Goal: Feedback & Contribution: Submit feedback/report problem

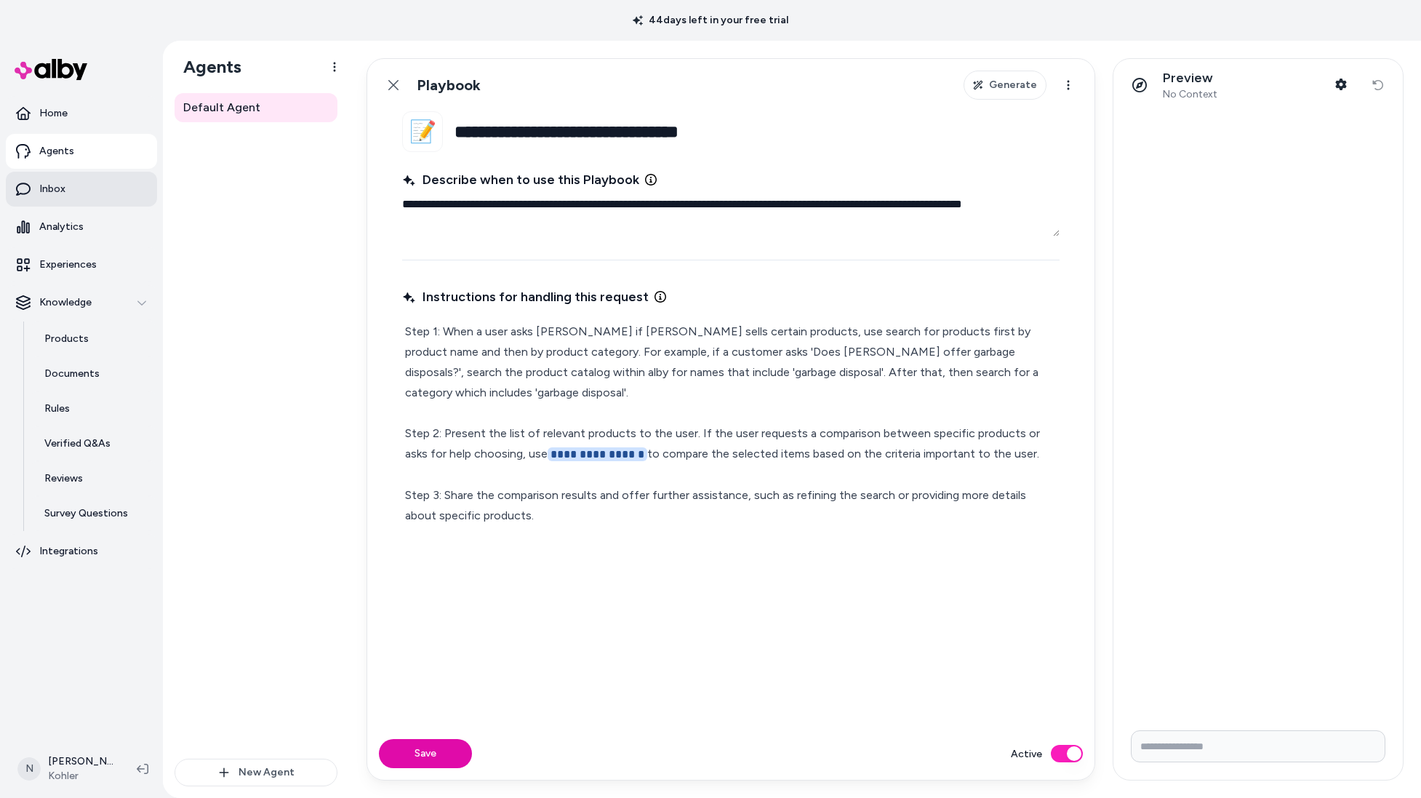
click at [71, 177] on link "Inbox" at bounding box center [81, 189] width 151 height 35
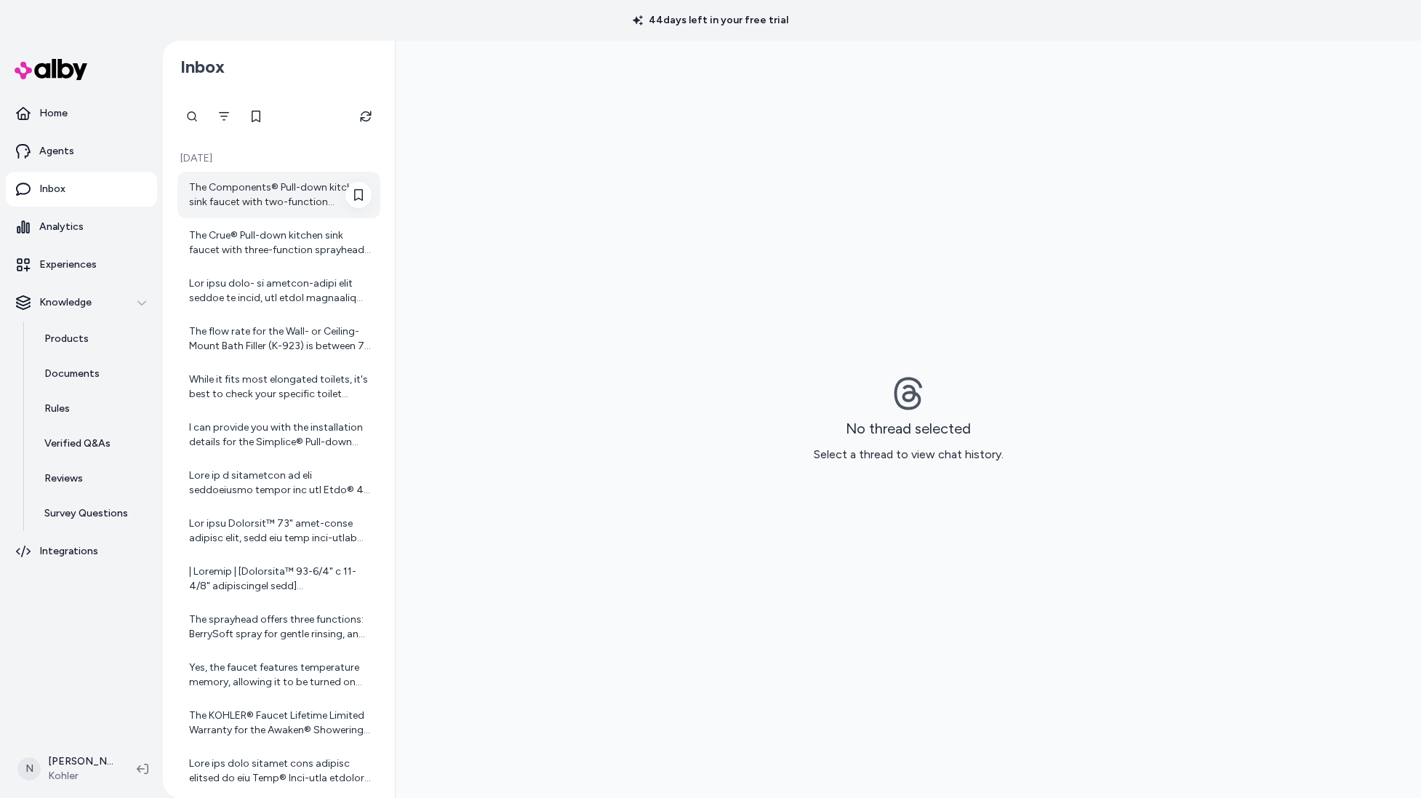
click at [231, 215] on div "The Components® Pull-down kitchen sink faucet with two-function sprayhead is ma…" at bounding box center [278, 195] width 203 height 47
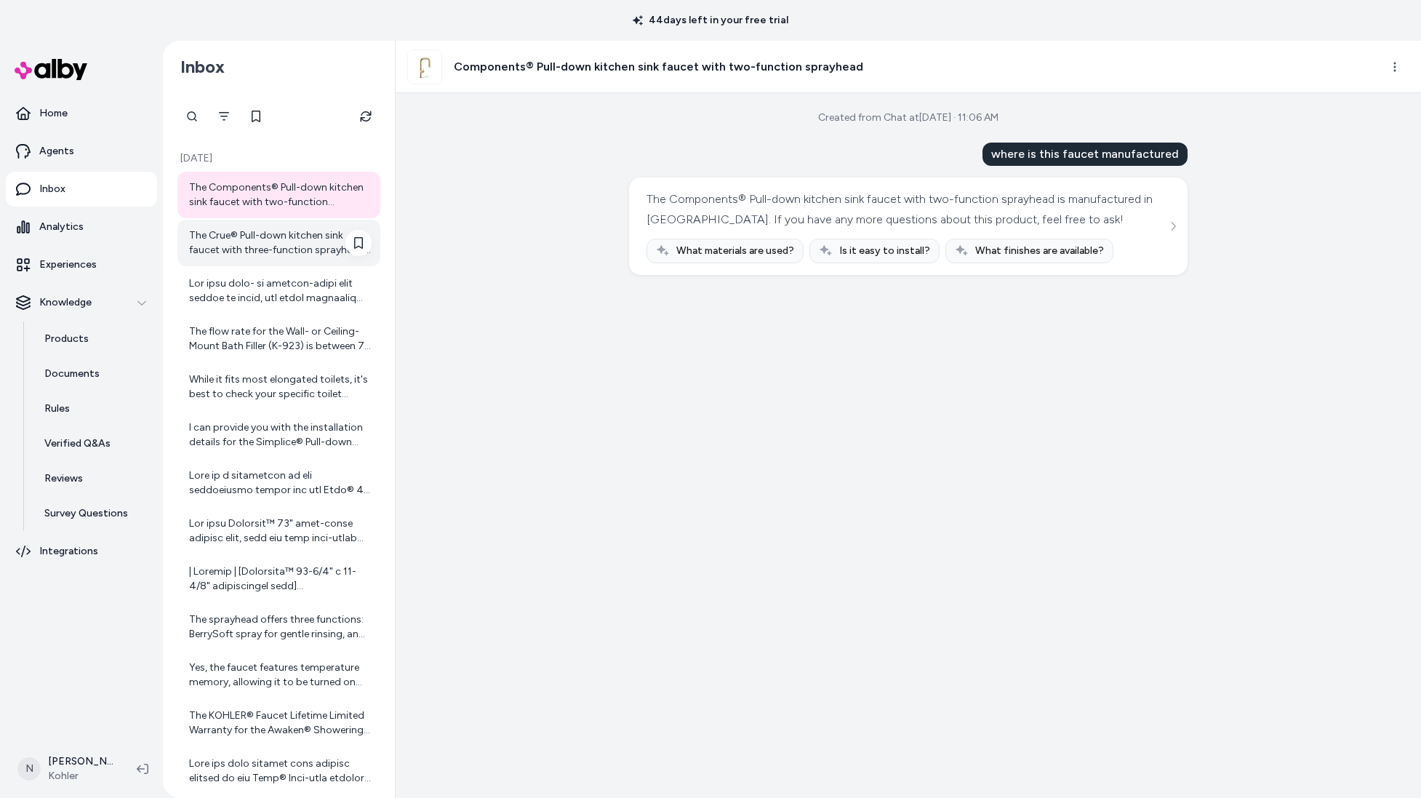
click at [282, 241] on div "The Crue® Pull-down kitchen sink faucet with three-function sprayhead is manufa…" at bounding box center [280, 242] width 183 height 29
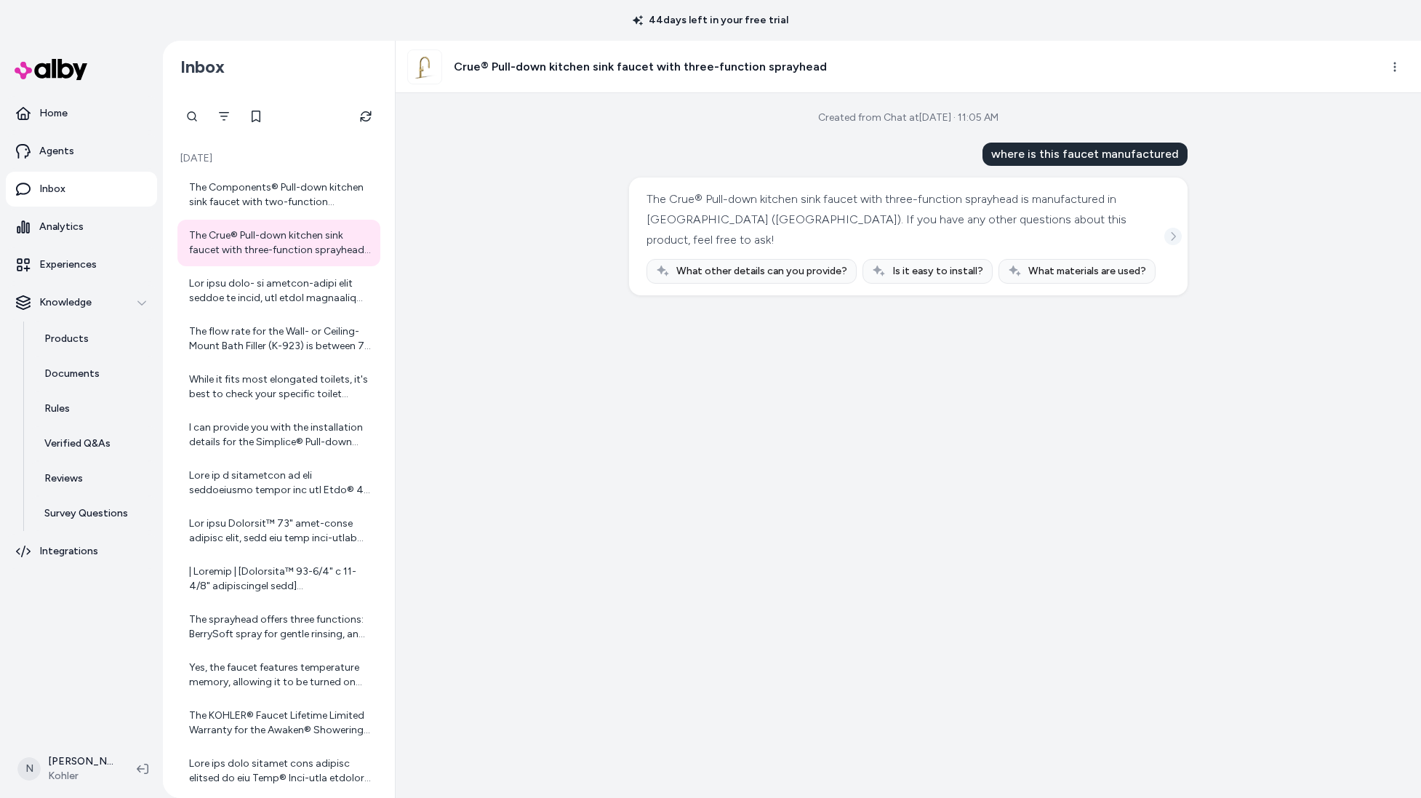
drag, startPoint x: 1153, startPoint y: 220, endPoint x: 1169, endPoint y: 222, distance: 16.1
click at [1154, 220] on div "The Crue® Pull-down kitchen sink faucet with three-function sprayhead is manufa…" at bounding box center [909, 236] width 524 height 95
click at [1169, 231] on icon "See more" at bounding box center [1173, 236] width 10 height 10
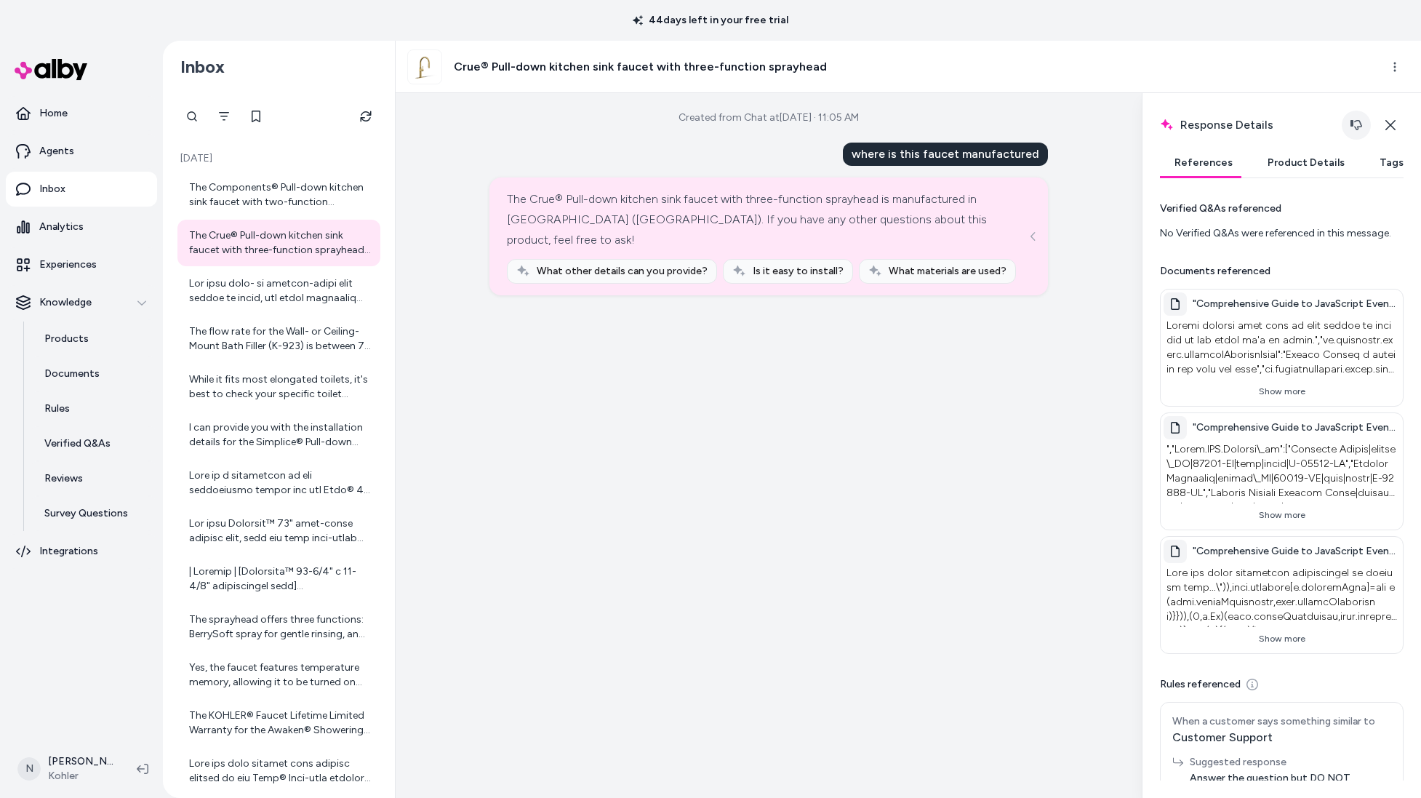
click at [1359, 124] on icon "button" at bounding box center [1357, 125] width 12 height 12
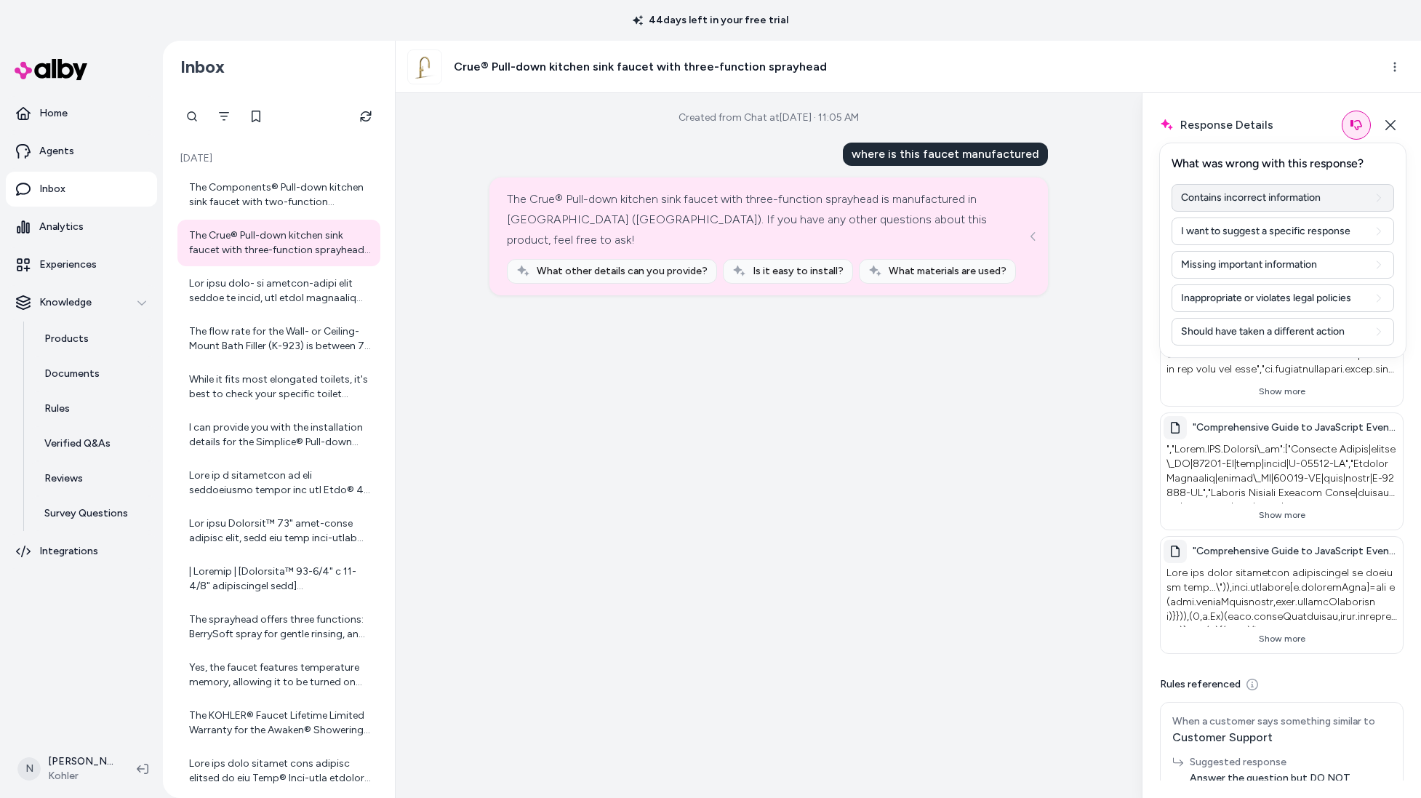
click at [1334, 193] on button "Contains incorrect information" at bounding box center [1283, 198] width 223 height 28
click at [353, 239] on icon at bounding box center [359, 243] width 12 height 12
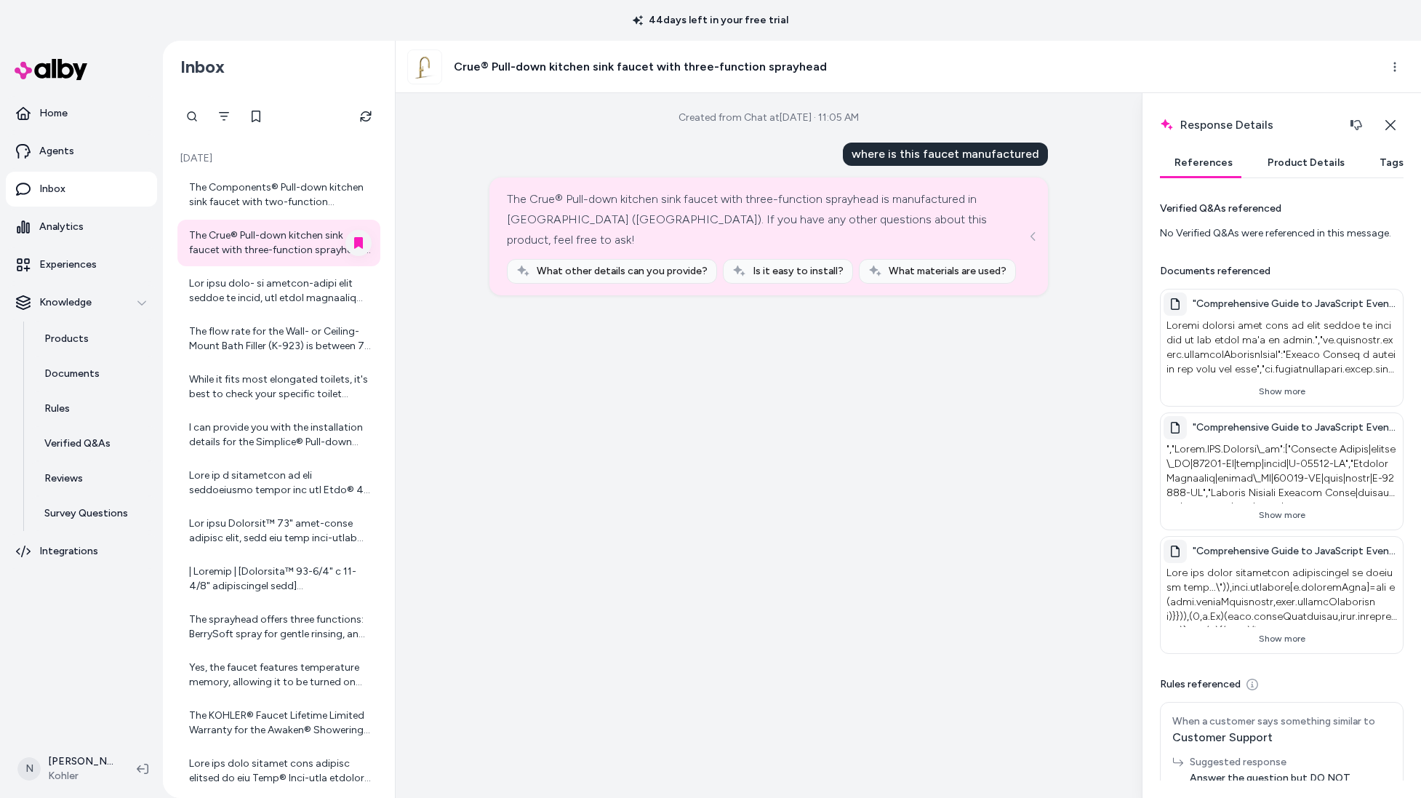
click at [823, 343] on div "Created from Chat at [DATE] · 11:05 AM where is this faucet manufactured The Cr…" at bounding box center [769, 445] width 746 height 705
click at [1285, 394] on button "Show more" at bounding box center [1282, 391] width 236 height 23
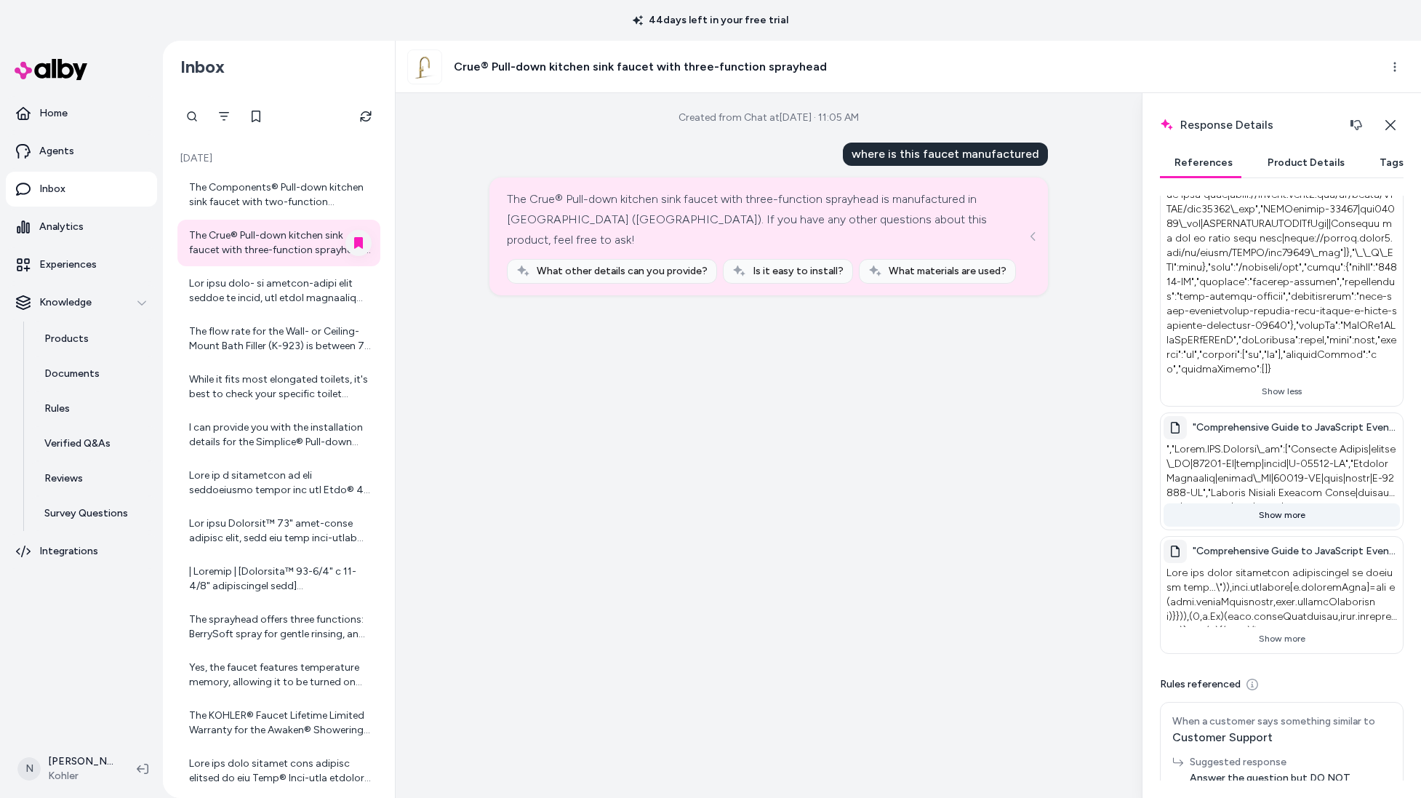
scroll to position [2134, 0]
click at [529, 198] on div "The Crue® Pull-down kitchen sink faucet with three-function sprayhead is manufa…" at bounding box center [767, 219] width 520 height 61
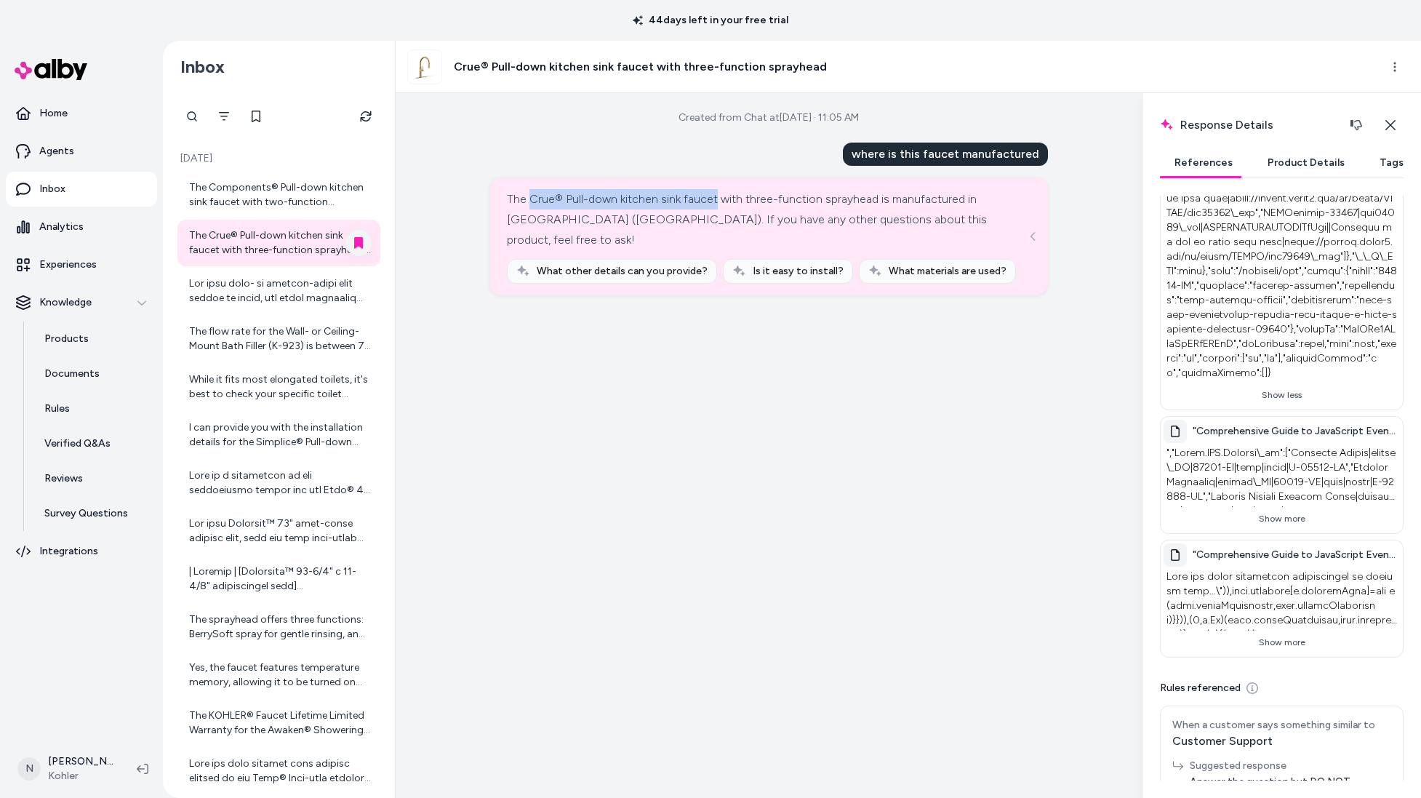
drag, startPoint x: 541, startPoint y: 198, endPoint x: 716, endPoint y: 195, distance: 175.3
click at [716, 195] on div "The Crue® Pull-down kitchen sink faucet with three-function sprayhead is manufa…" at bounding box center [767, 219] width 520 height 61
copy div "Crue® Pull-down kitchen sink faucet"
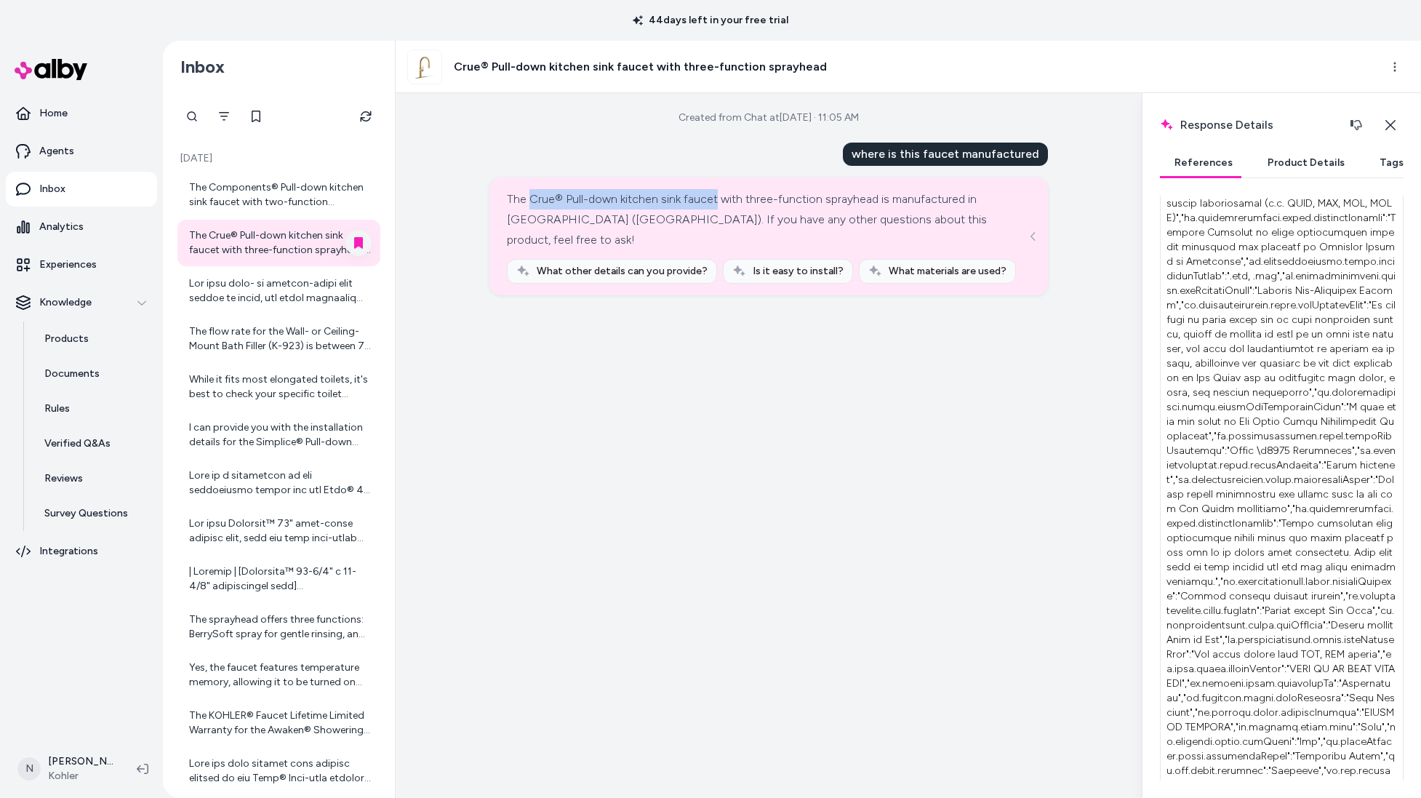
click at [1320, 160] on button "Product Details" at bounding box center [1306, 162] width 106 height 29
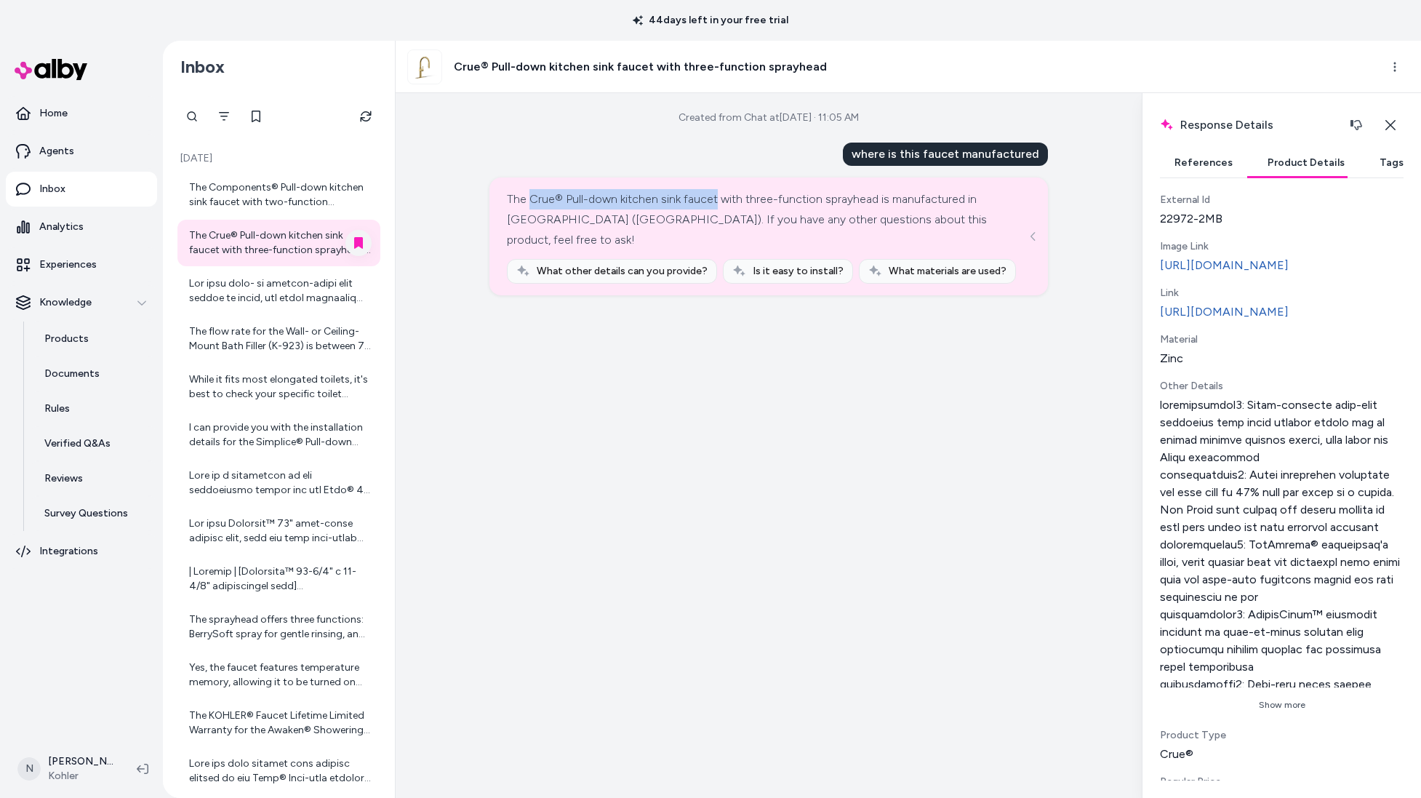
scroll to position [20, 0]
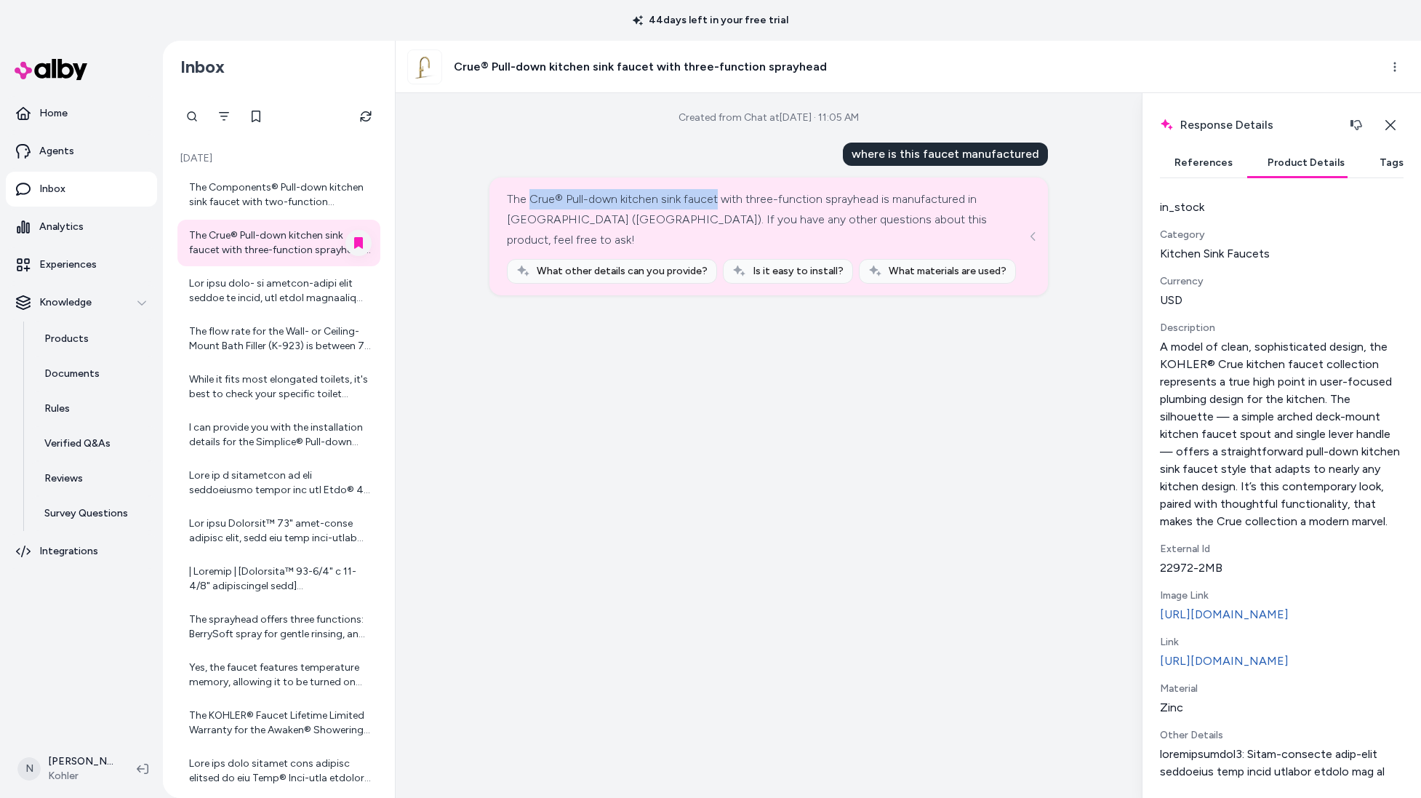
click at [1193, 158] on button "References" at bounding box center [1203, 162] width 87 height 29
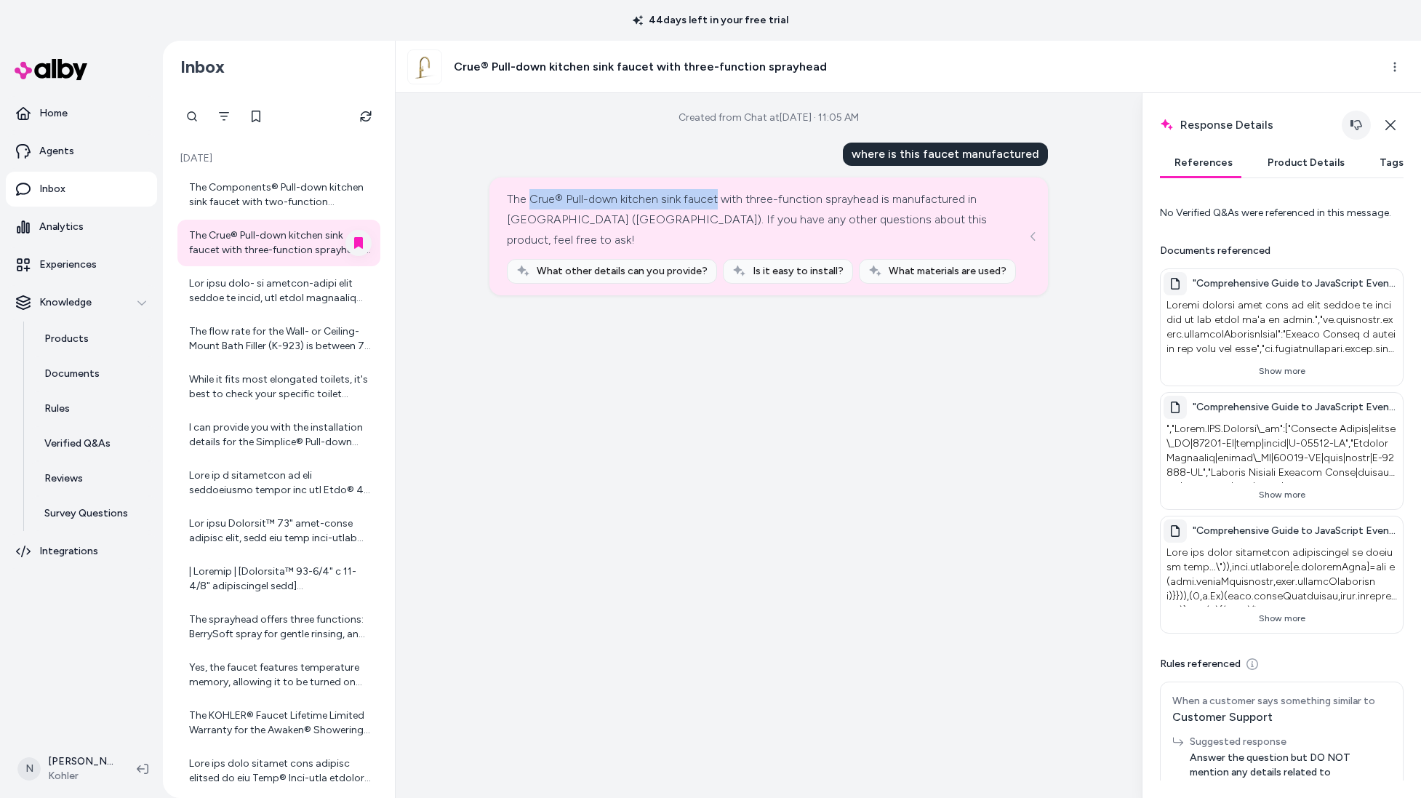
click at [1360, 121] on icon "button" at bounding box center [1357, 125] width 12 height 10
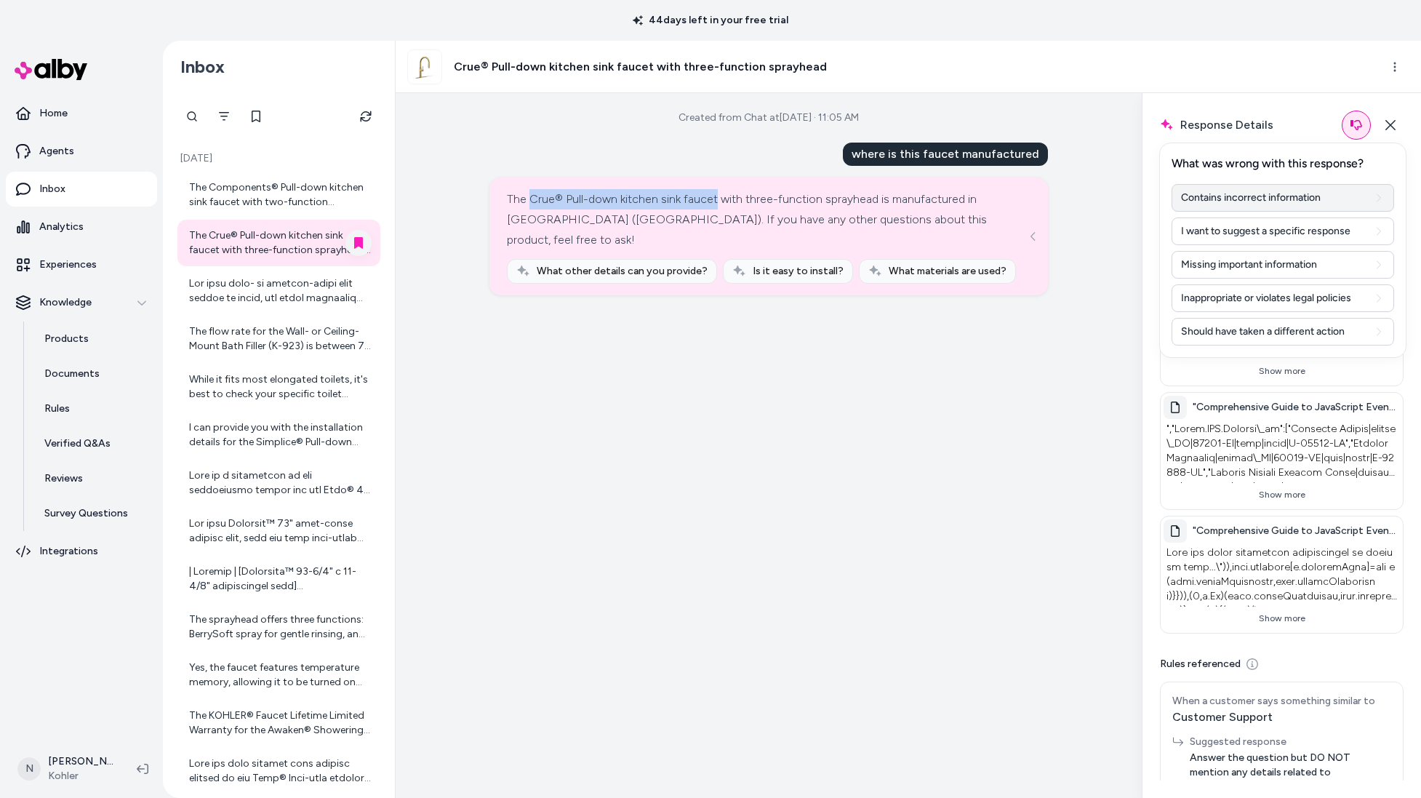
click at [1301, 196] on button "Contains incorrect information" at bounding box center [1283, 198] width 223 height 28
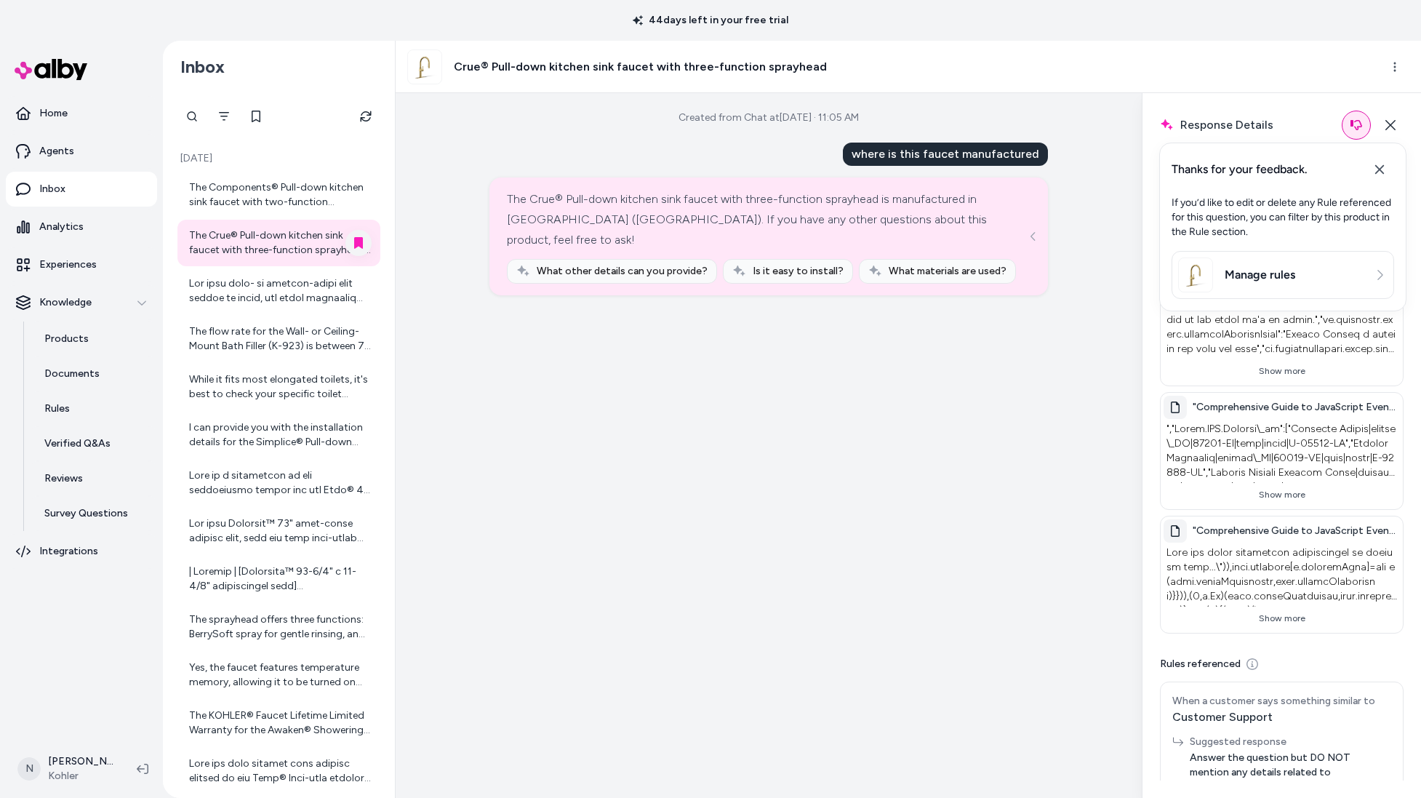
click at [1066, 334] on div "Created from Chat at [DATE] · 11:05 AM where is this faucet manufactured The Cr…" at bounding box center [769, 445] width 746 height 705
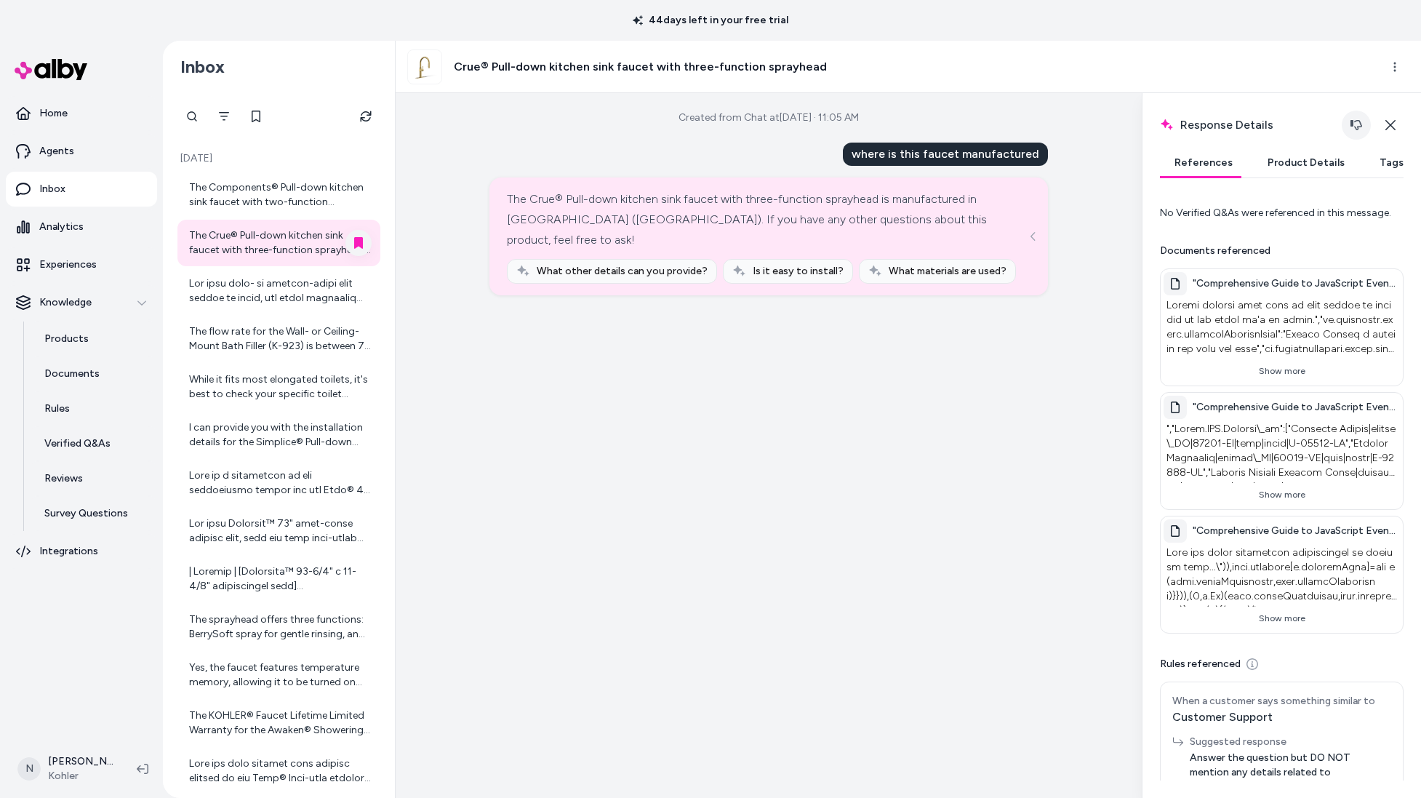
click at [1353, 121] on icon "button" at bounding box center [1357, 125] width 12 height 10
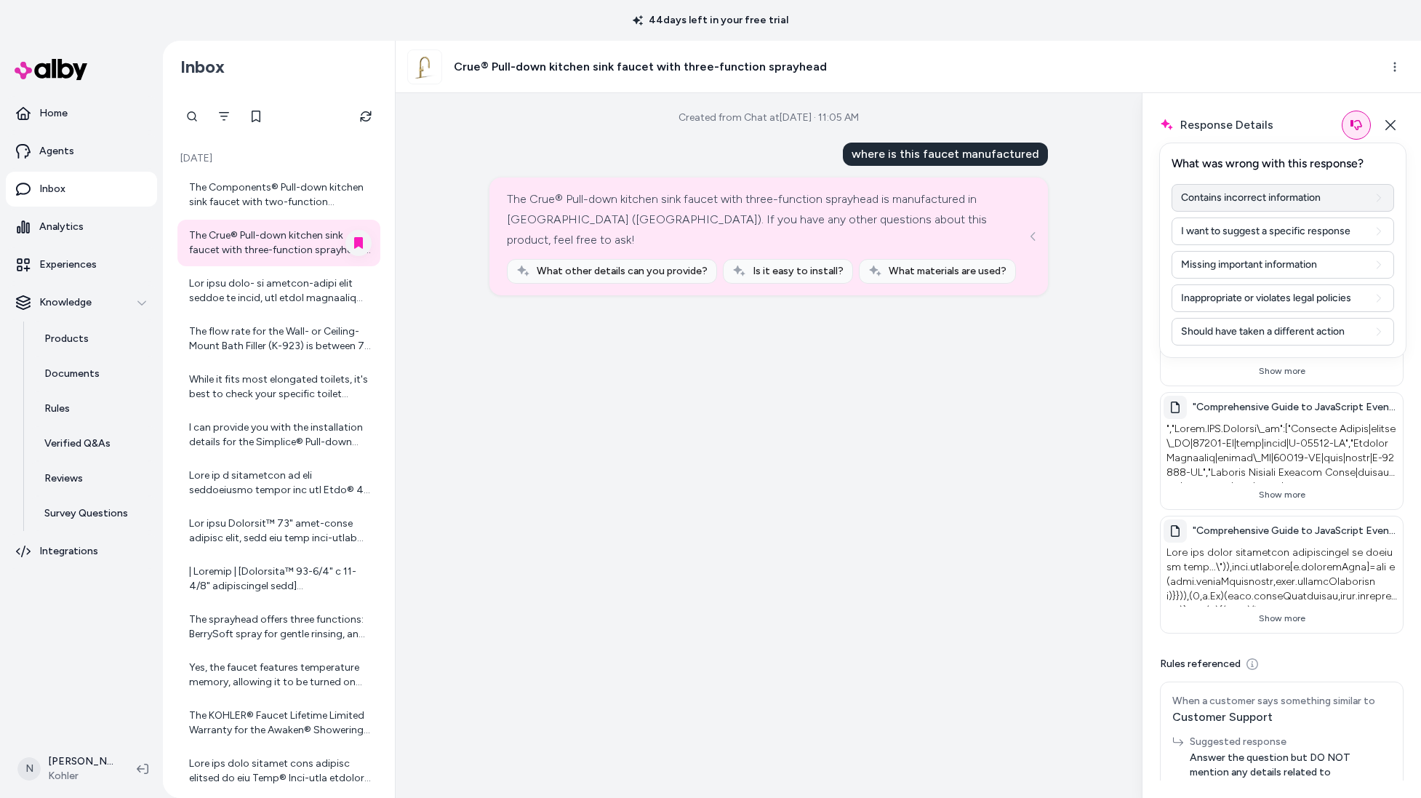
click at [1296, 198] on button "Contains incorrect information" at bounding box center [1283, 198] width 223 height 28
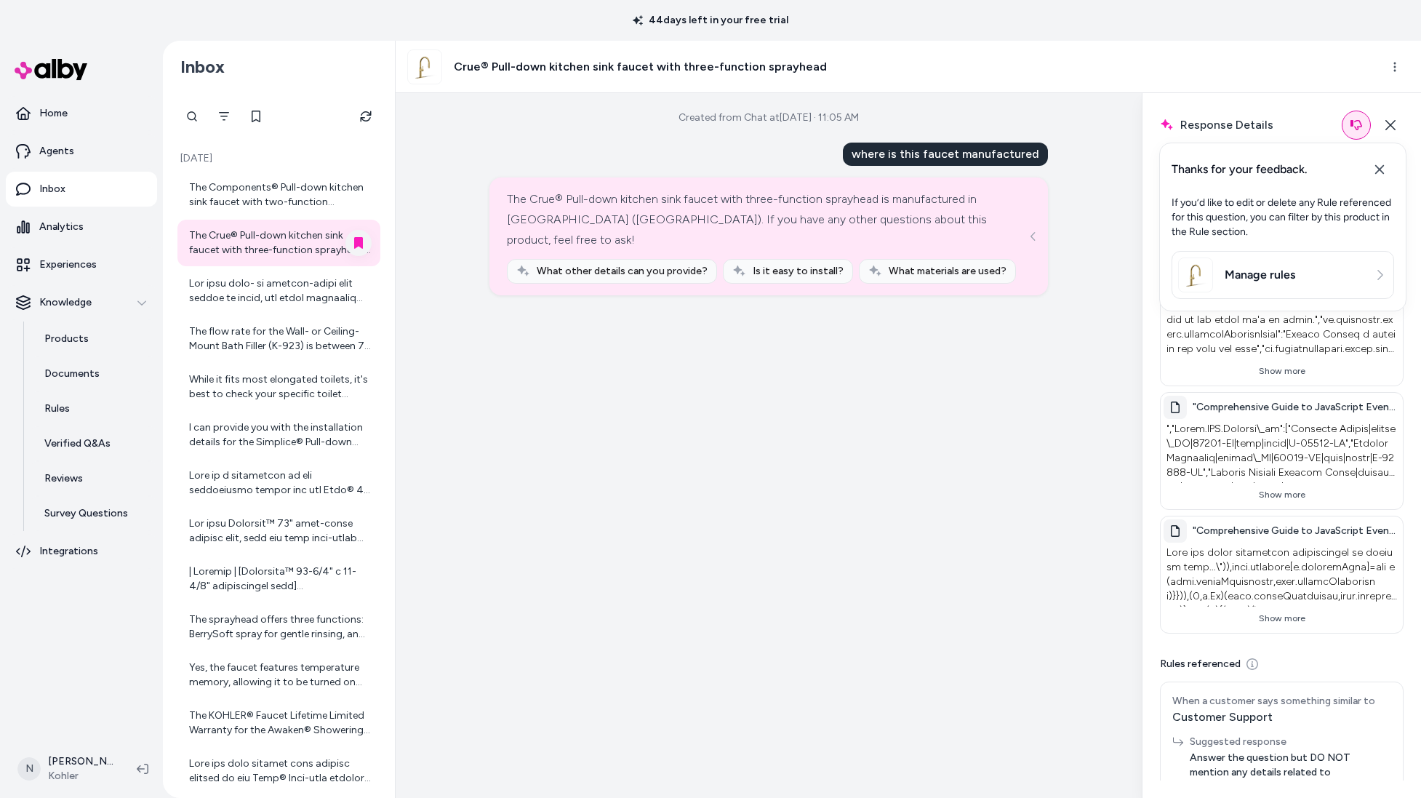
click at [1301, 274] on link "Manage rules" at bounding box center [1282, 274] width 209 height 35
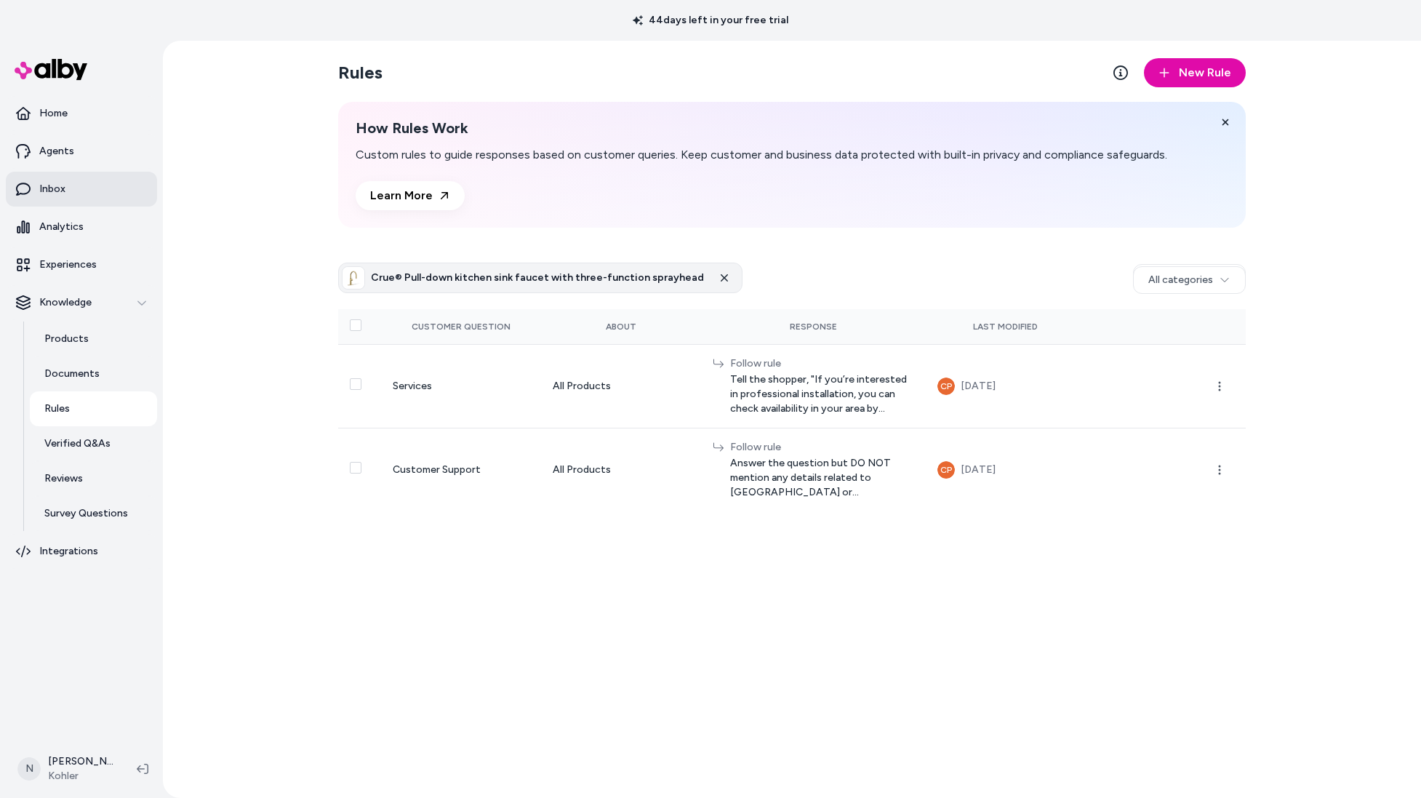
click at [49, 185] on p "Inbox" at bounding box center [52, 189] width 26 height 15
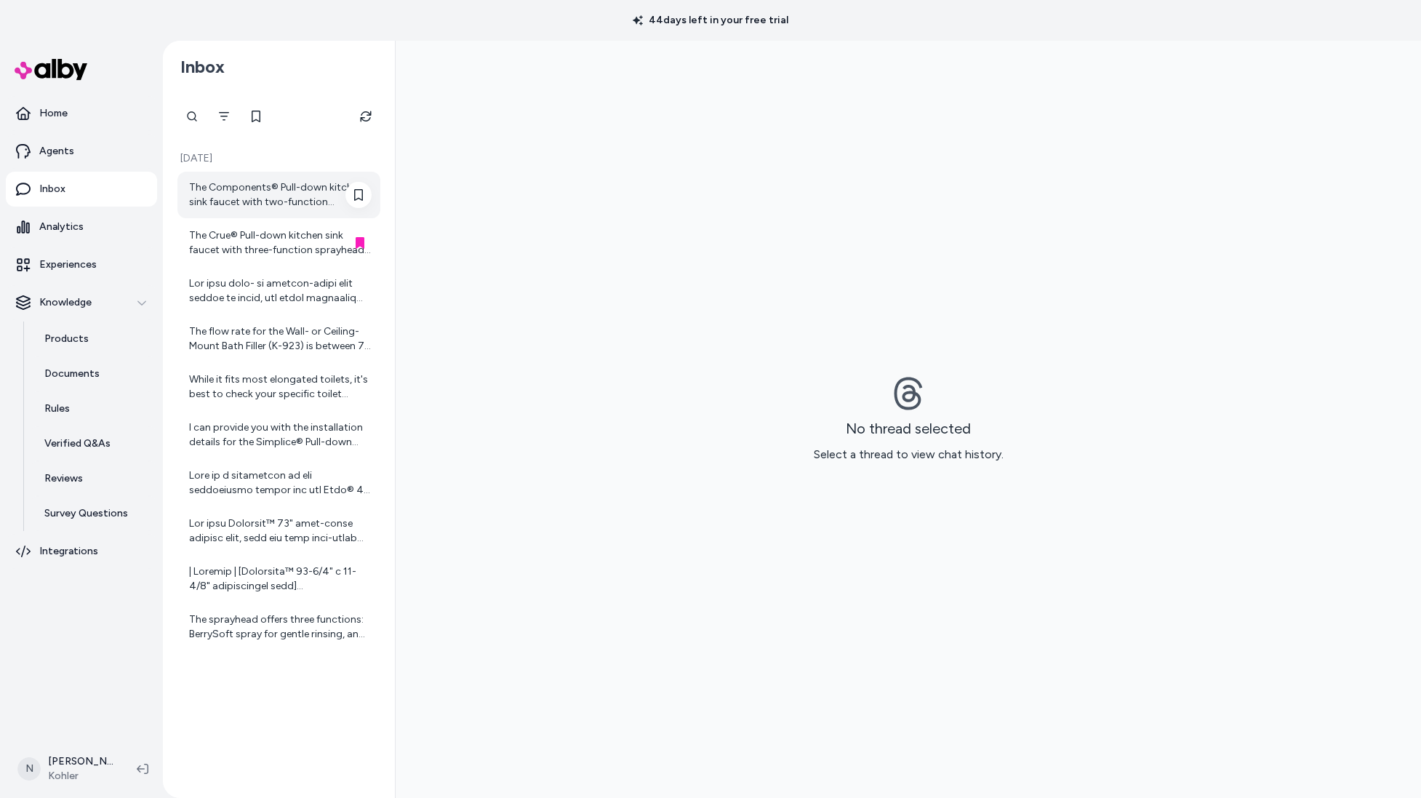
click at [260, 185] on div "The Components® Pull-down kitchen sink faucet with two-function sprayhead is ma…" at bounding box center [280, 194] width 183 height 29
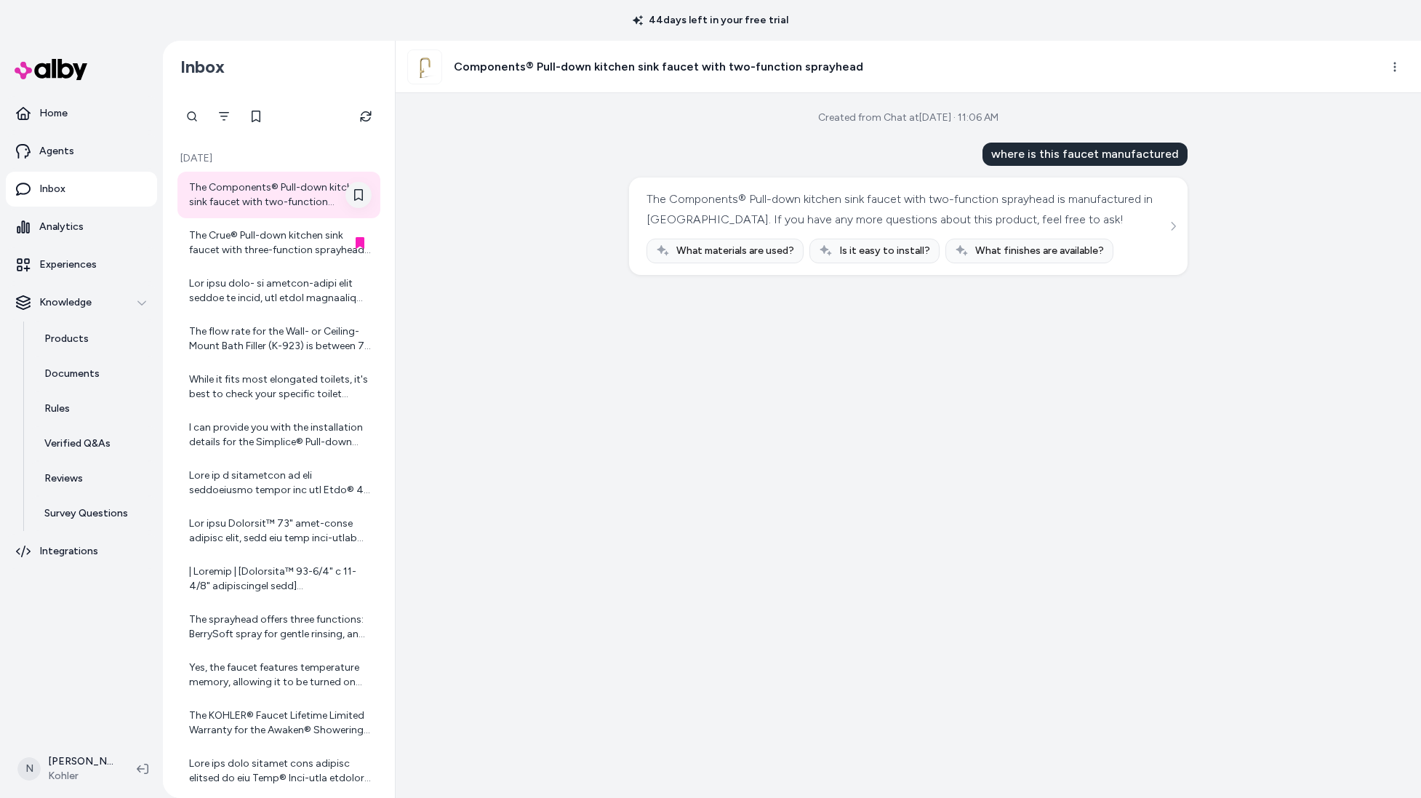
click at [355, 193] on icon at bounding box center [358, 195] width 9 height 12
click at [316, 299] on div at bounding box center [280, 290] width 183 height 29
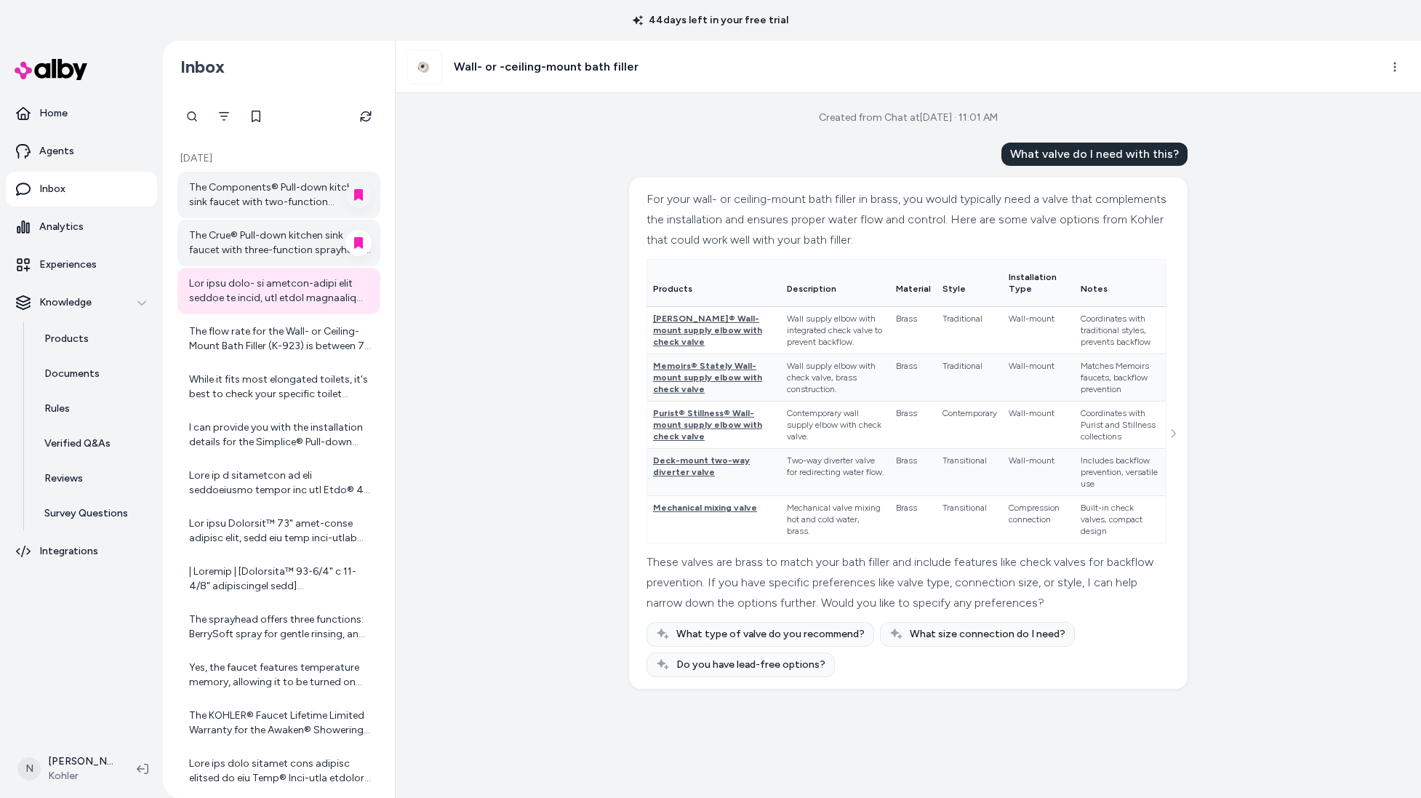
click at [251, 237] on div "The Crue® Pull-down kitchen sink faucet with three-function sprayhead is manufa…" at bounding box center [280, 242] width 183 height 29
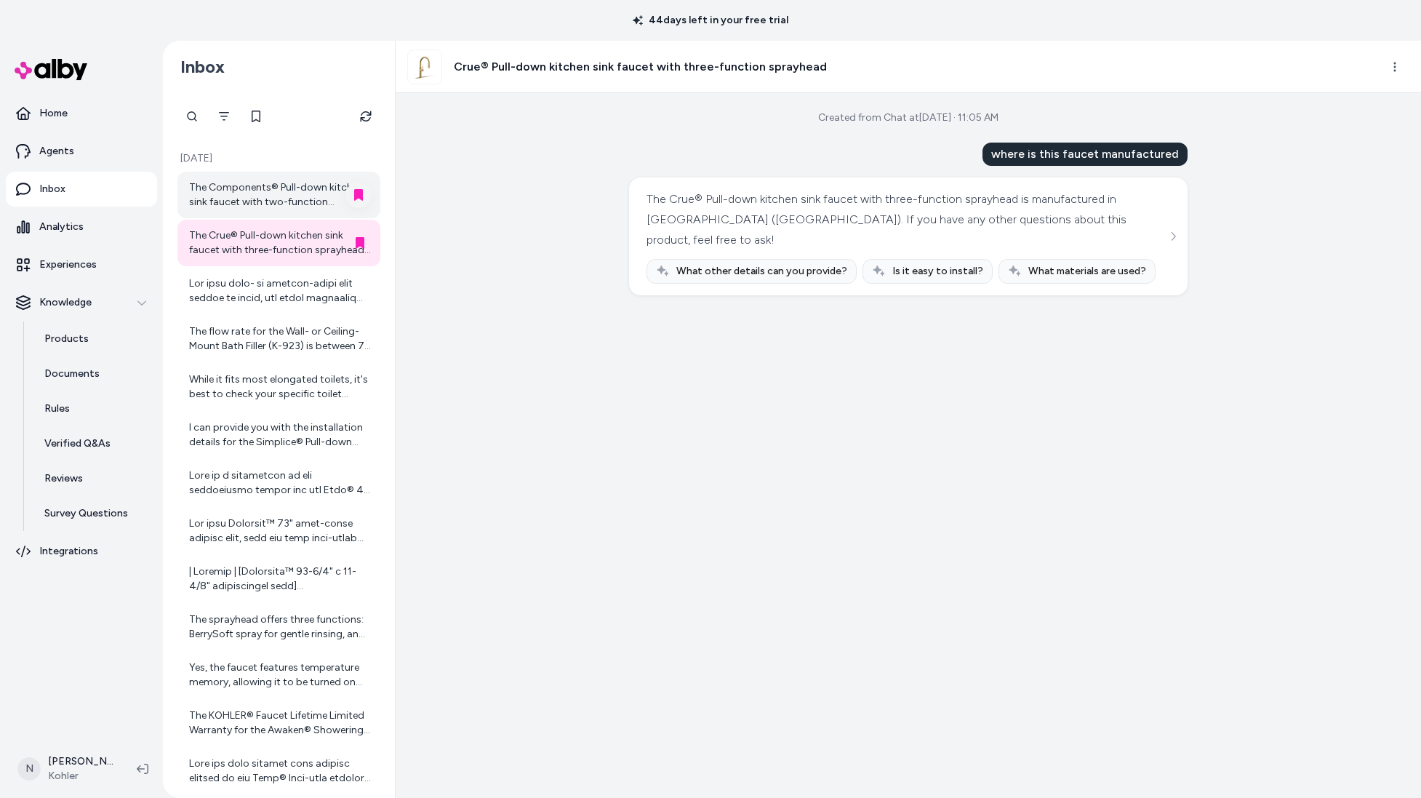
click at [1177, 217] on div "The Crue® Pull-down kitchen sink faucet with three-function sprayhead is manufa…" at bounding box center [908, 236] width 559 height 118
click at [1176, 231] on icon "See more" at bounding box center [1173, 236] width 10 height 10
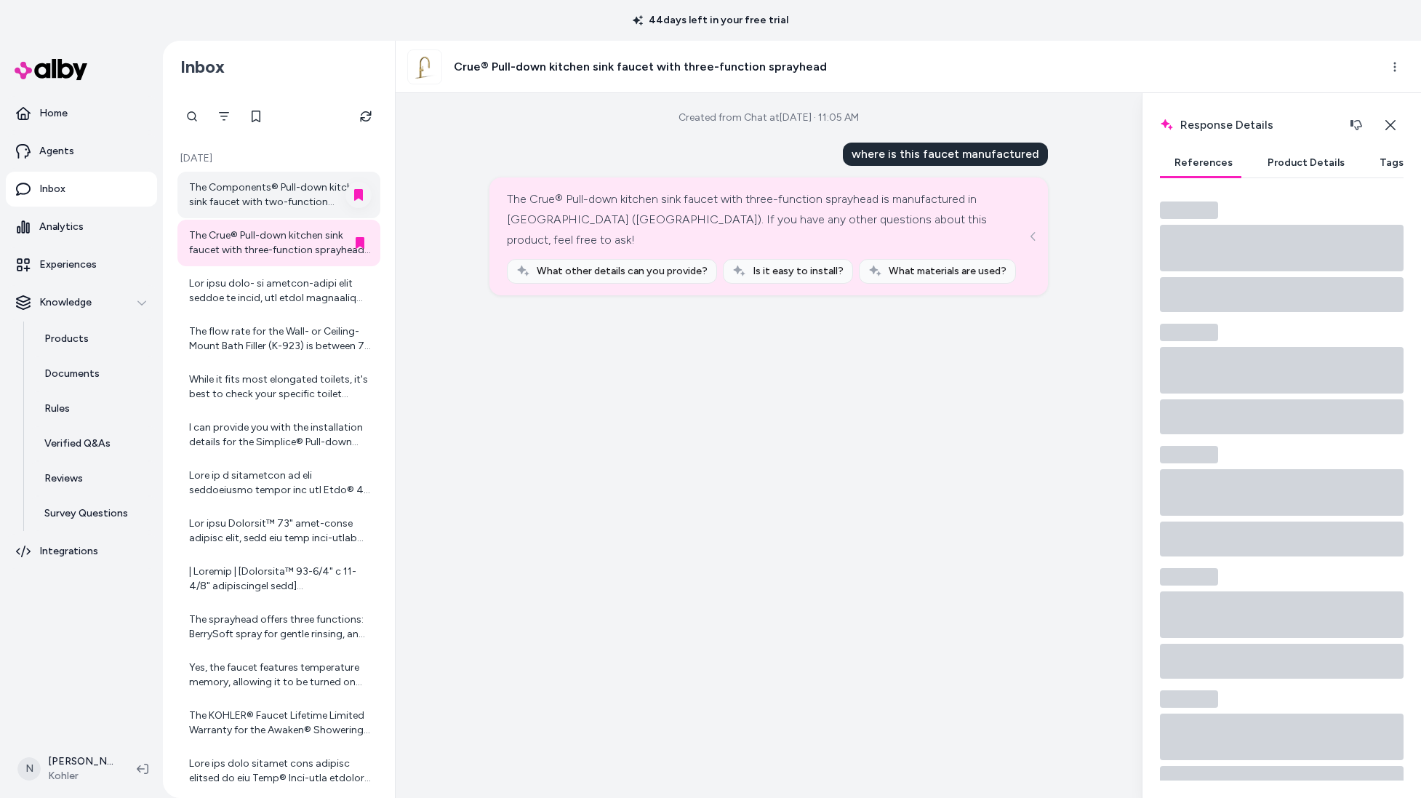
click at [1289, 161] on button "Product Details" at bounding box center [1306, 162] width 106 height 29
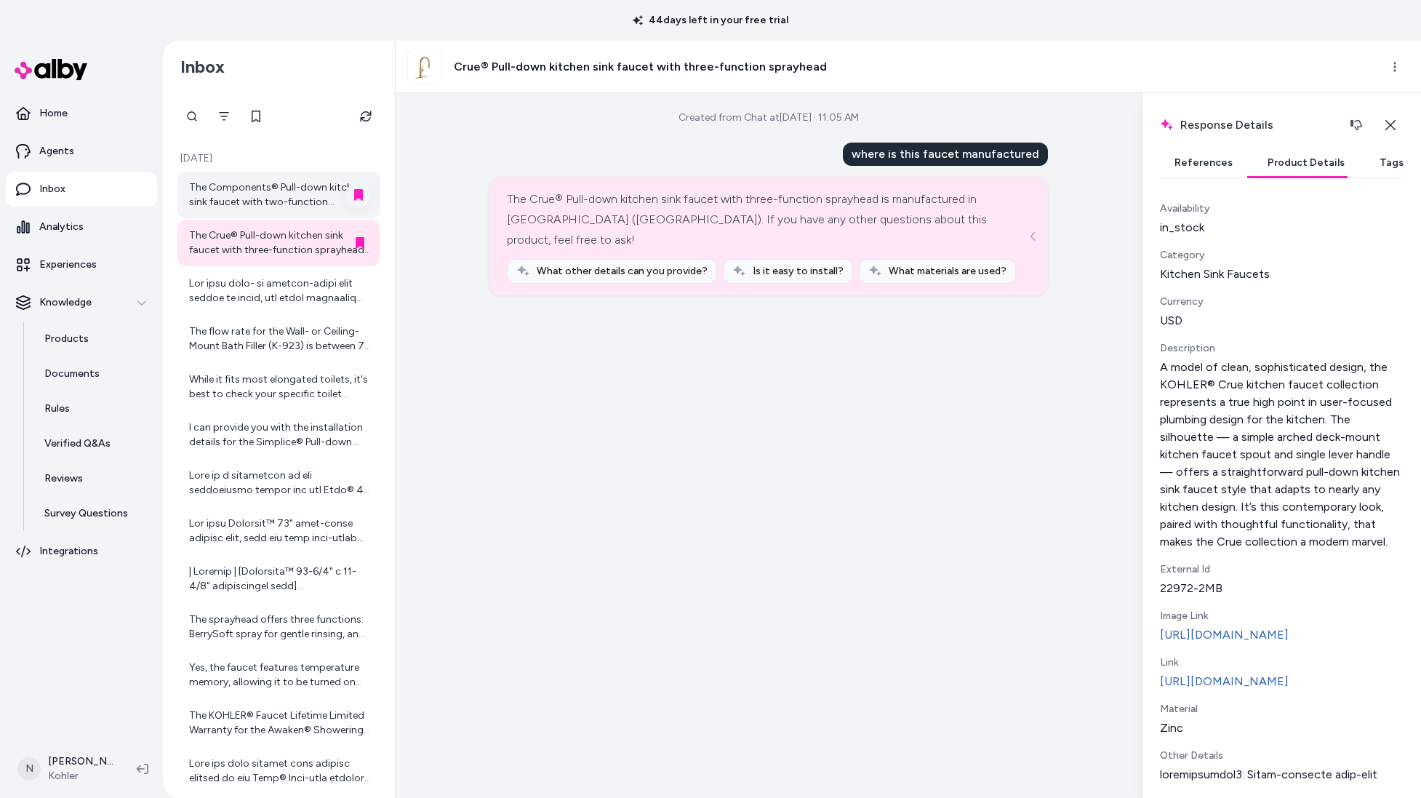
click at [275, 171] on div "[DATE] The Components® Pull-down kitchen sink faucet with two-function sprayhea…" at bounding box center [279, 518] width 215 height 762
click at [279, 186] on div "The Components® Pull-down kitchen sink faucet with two-function sprayhead is ma…" at bounding box center [280, 194] width 183 height 29
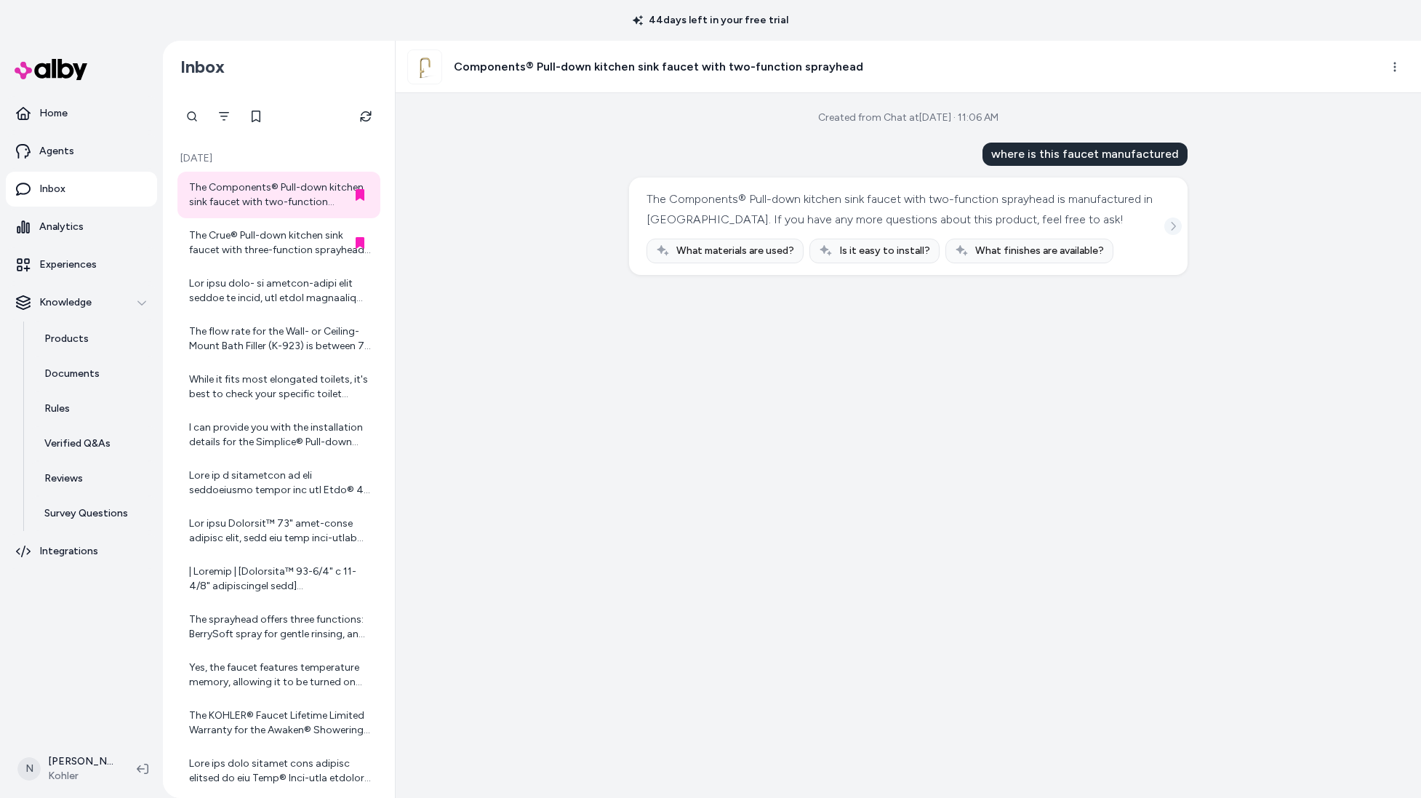
click at [1176, 231] on icon "See more" at bounding box center [1173, 226] width 10 height 10
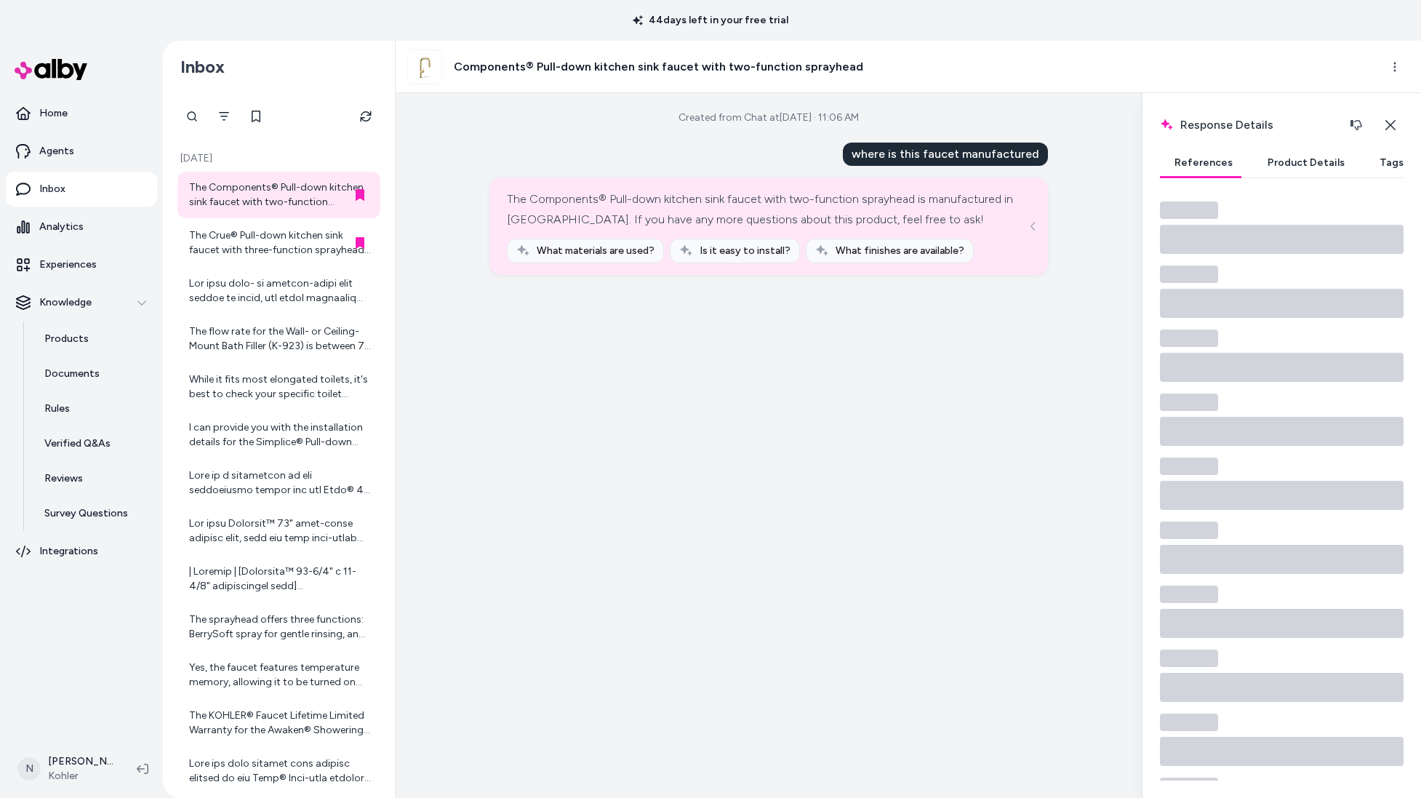
click at [1286, 170] on button "Product Details" at bounding box center [1306, 162] width 106 height 29
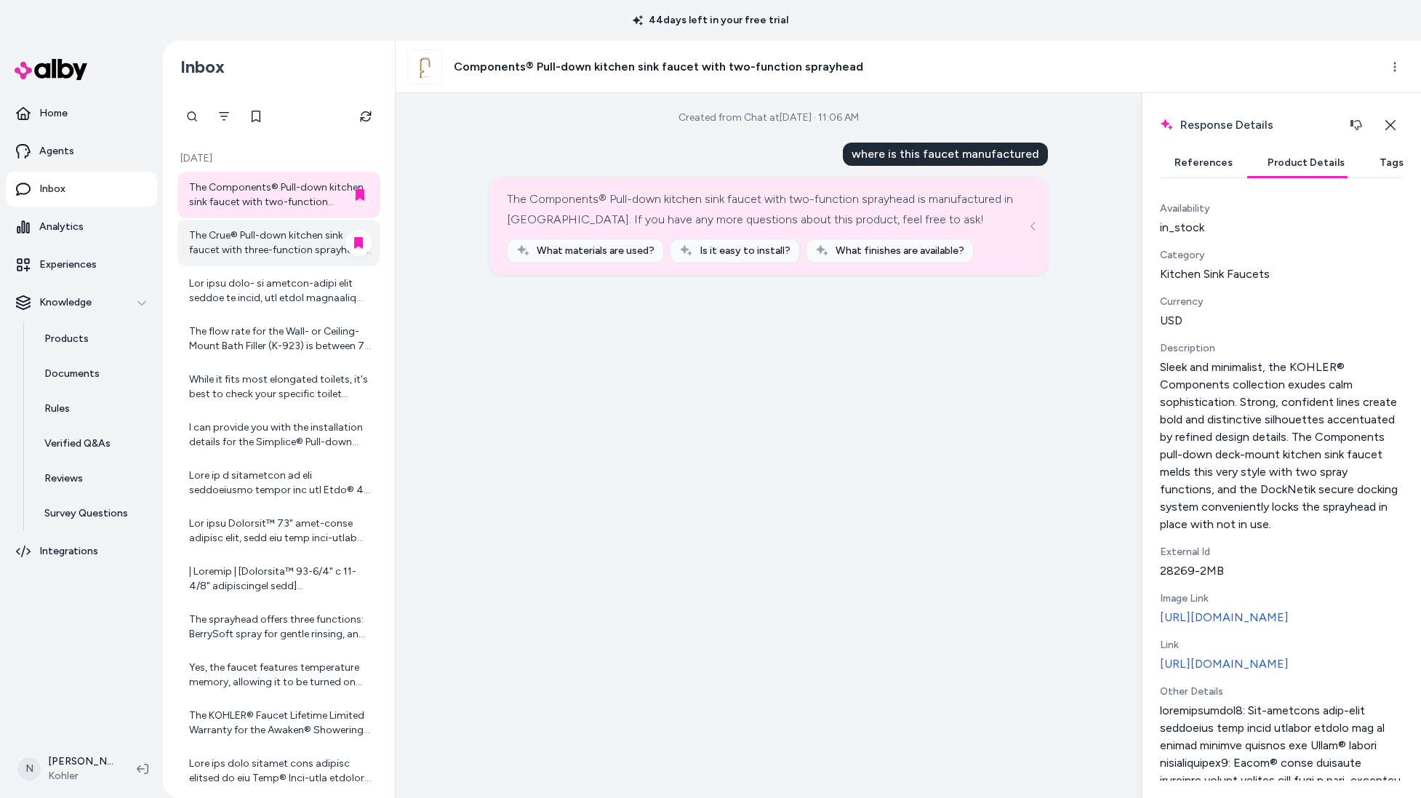
click at [283, 251] on div "The Crue® Pull-down kitchen sink faucet with three-function sprayhead is manufa…" at bounding box center [280, 242] width 183 height 29
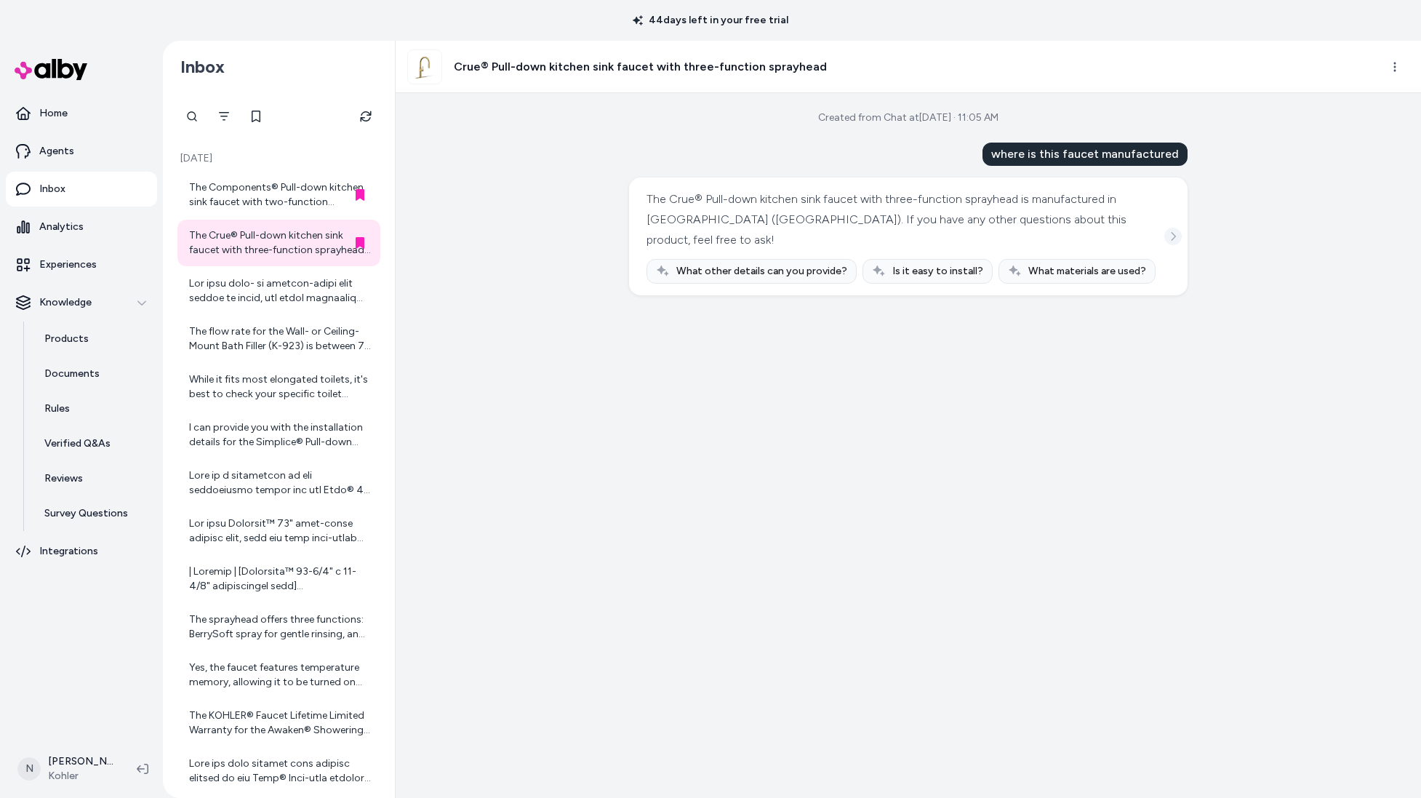
click at [1180, 228] on button "See more" at bounding box center [1172, 236] width 17 height 17
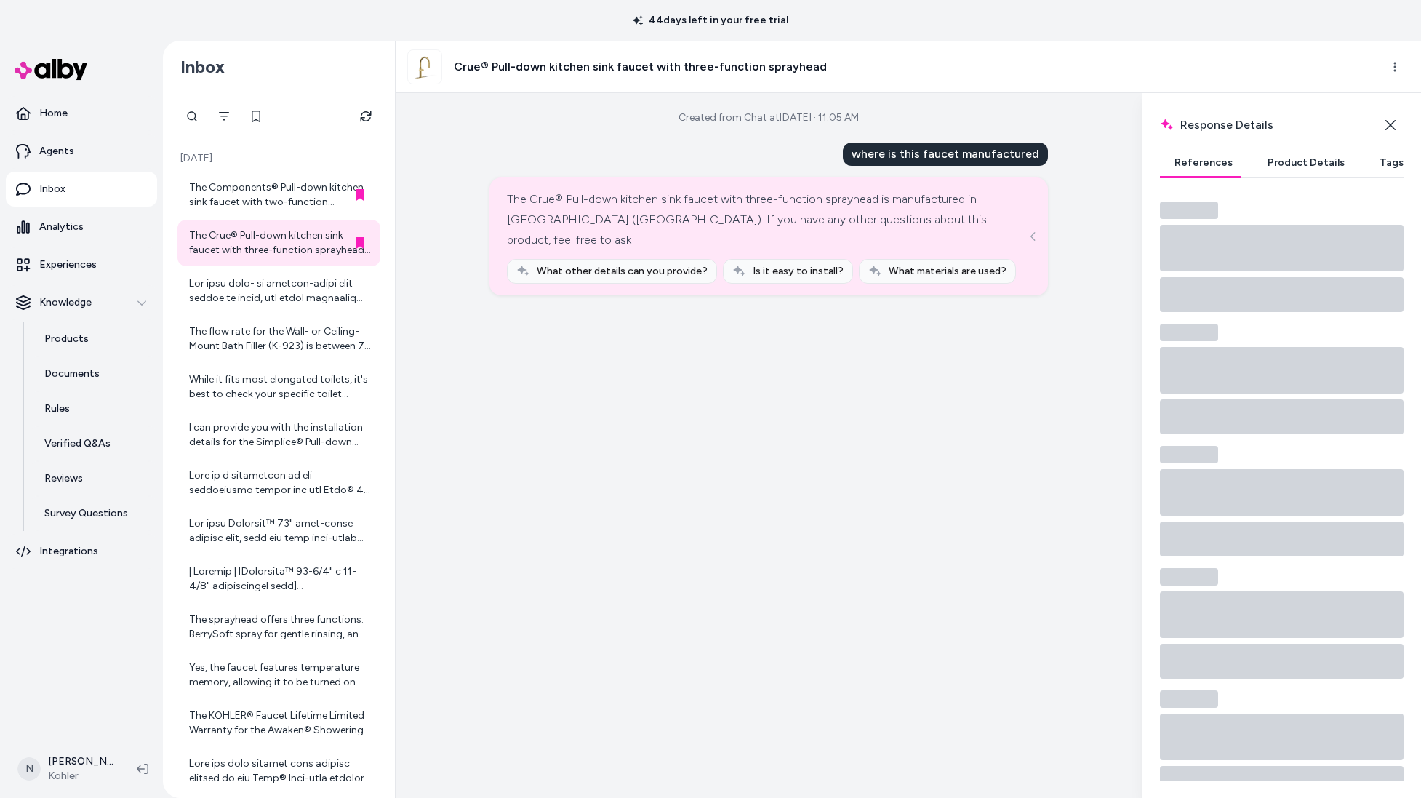
click at [1295, 151] on button "Product Details" at bounding box center [1306, 162] width 106 height 29
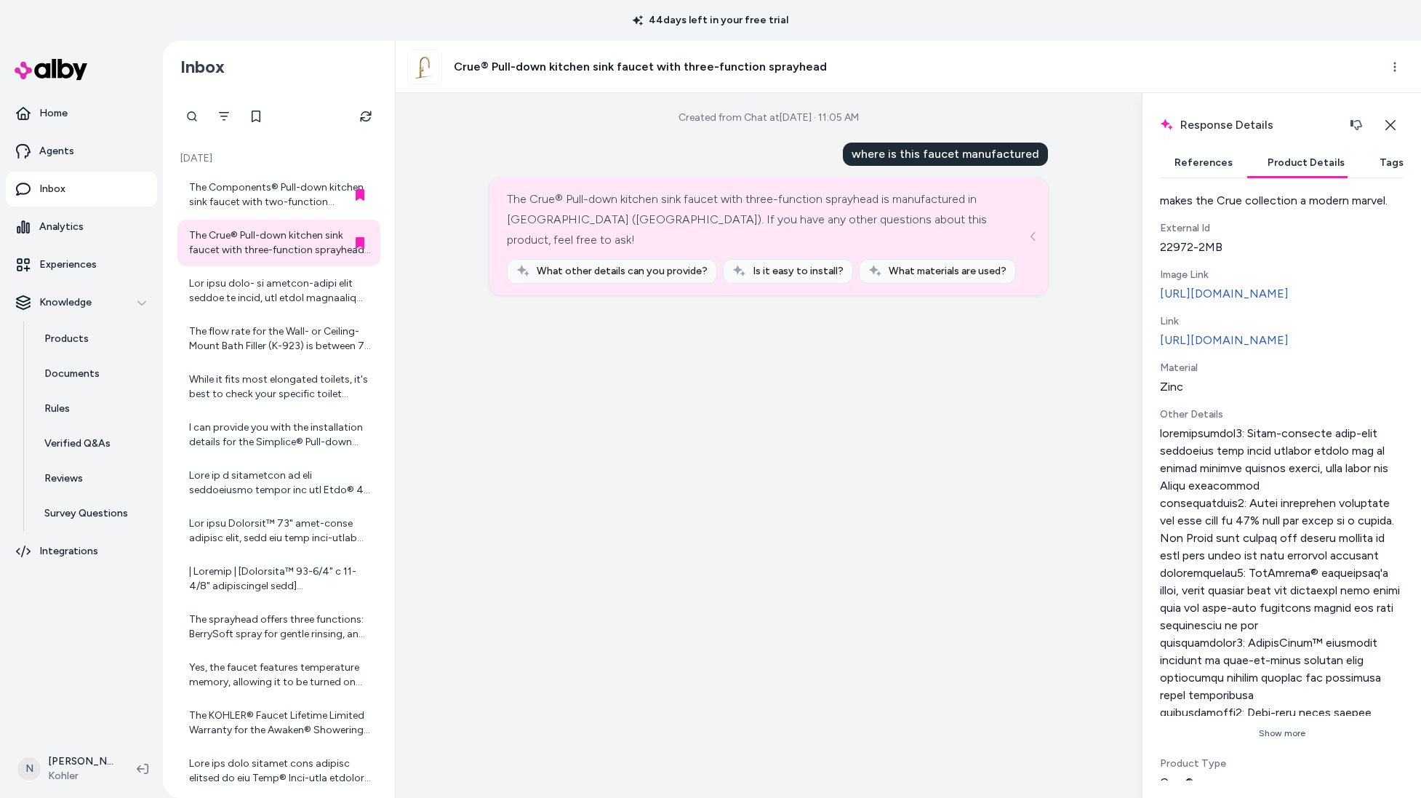
scroll to position [352, 0]
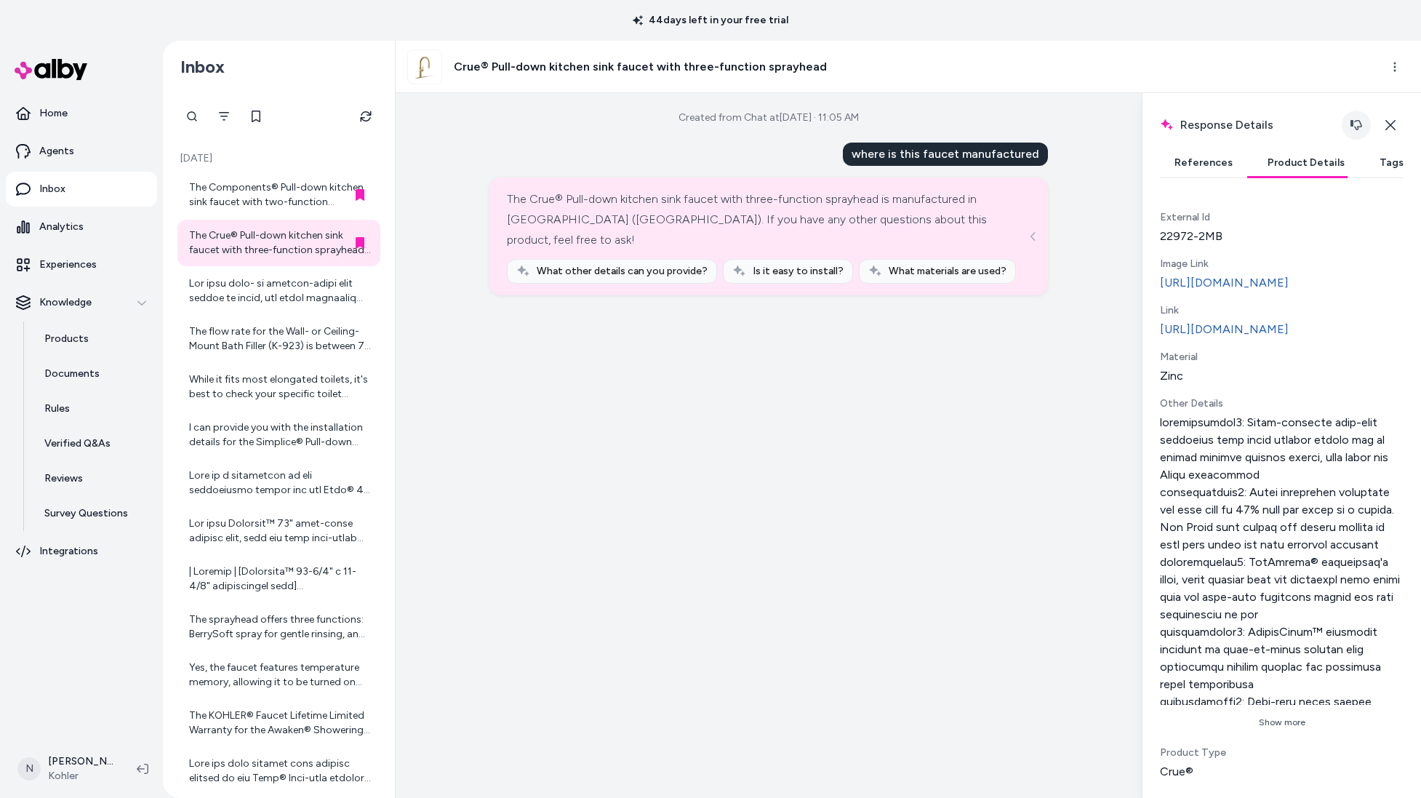
click at [1349, 127] on button "button" at bounding box center [1356, 125] width 29 height 29
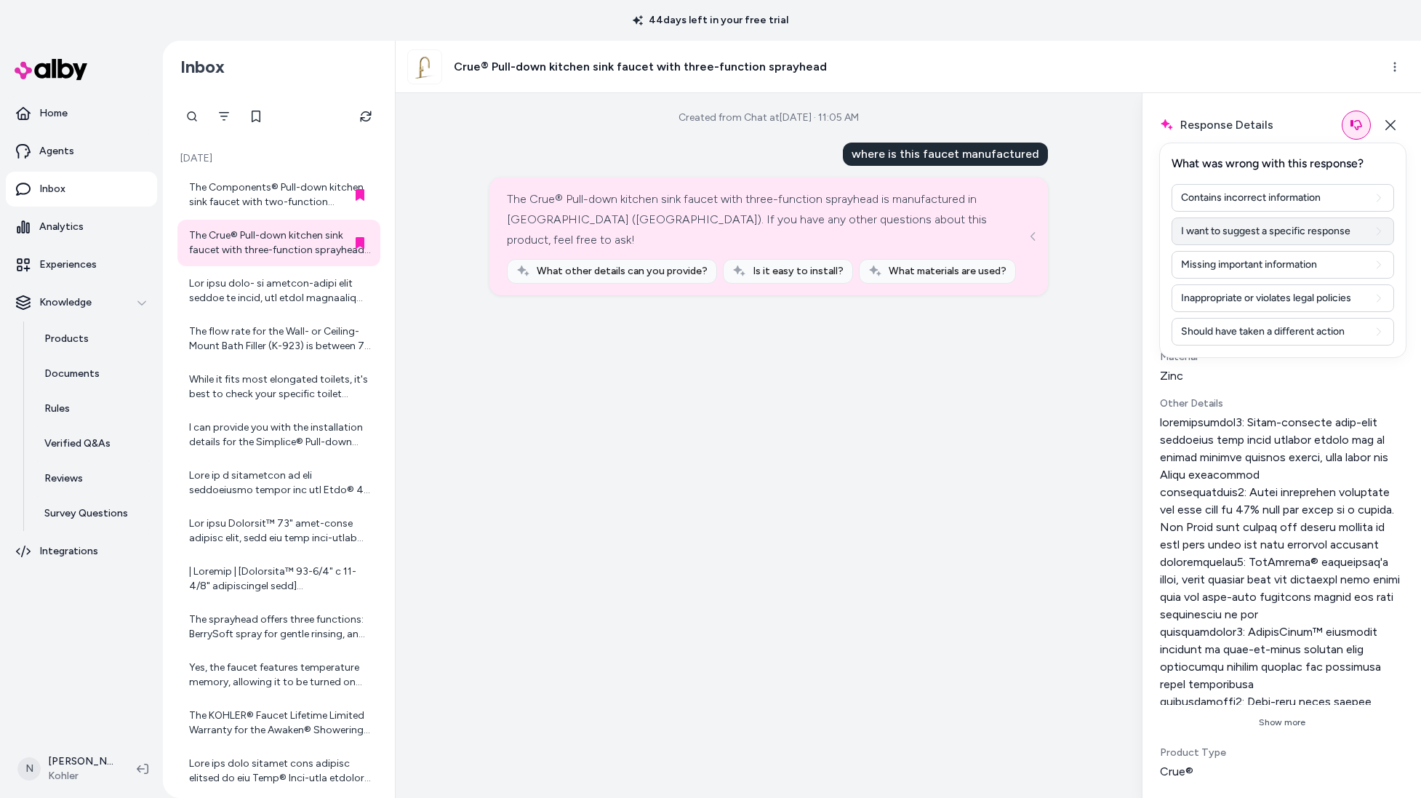
click at [1318, 239] on button "I want to suggest a specific response" at bounding box center [1283, 231] width 223 height 28
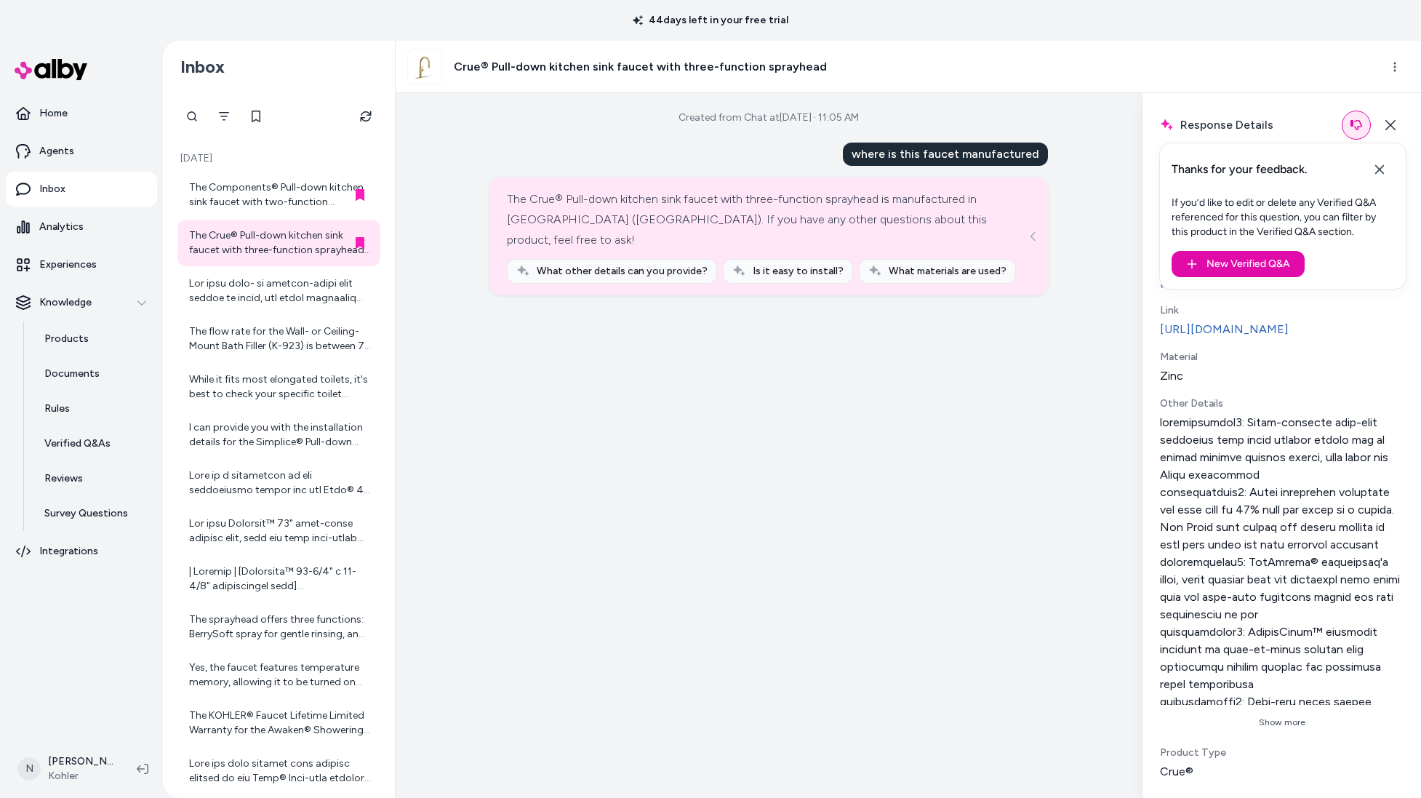
click at [1390, 169] on button at bounding box center [1379, 169] width 29 height 29
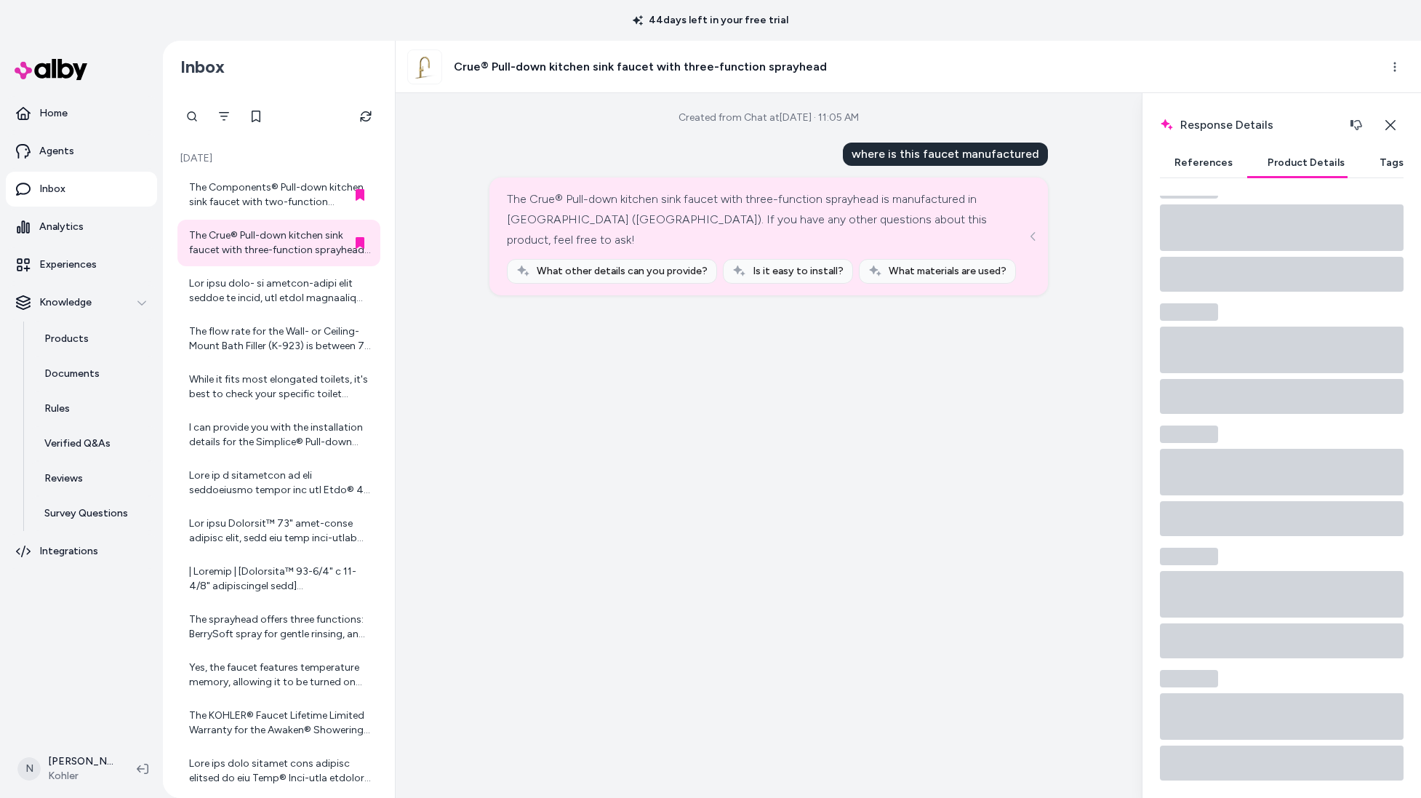
click at [1225, 161] on button "References" at bounding box center [1203, 162] width 87 height 29
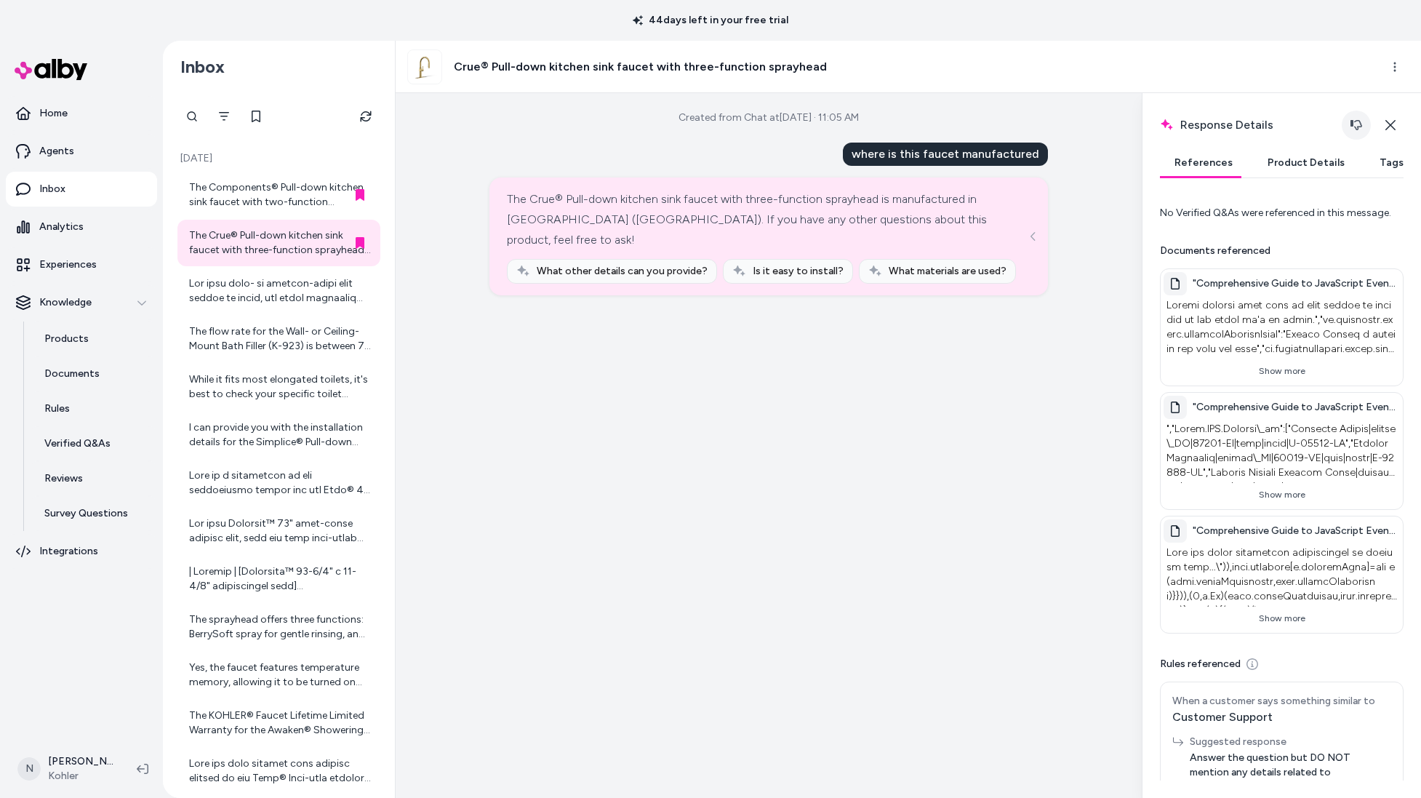
click at [1356, 124] on icon "button" at bounding box center [1357, 125] width 12 height 12
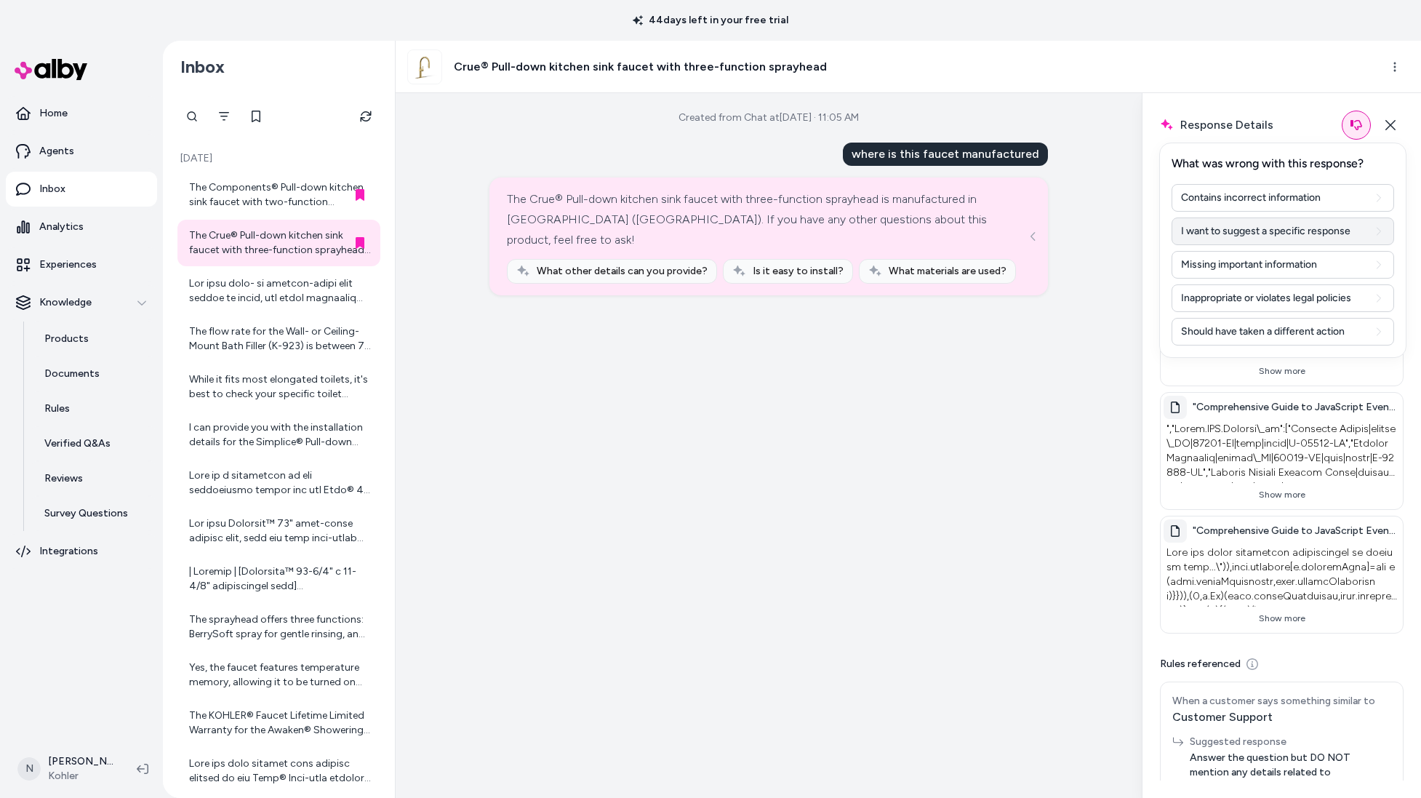
click at [1381, 231] on icon at bounding box center [1379, 231] width 12 height 12
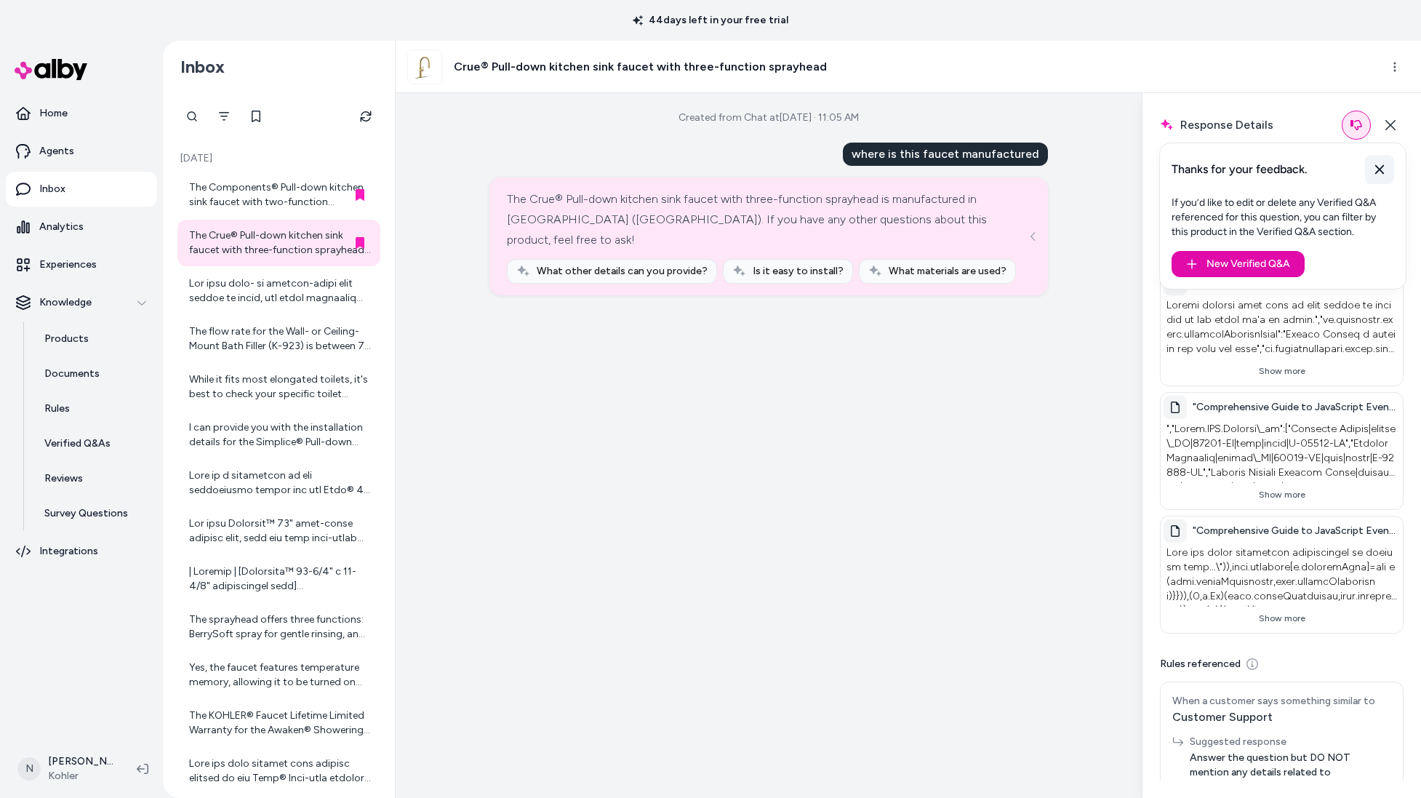
click at [1384, 169] on icon at bounding box center [1379, 169] width 15 height 15
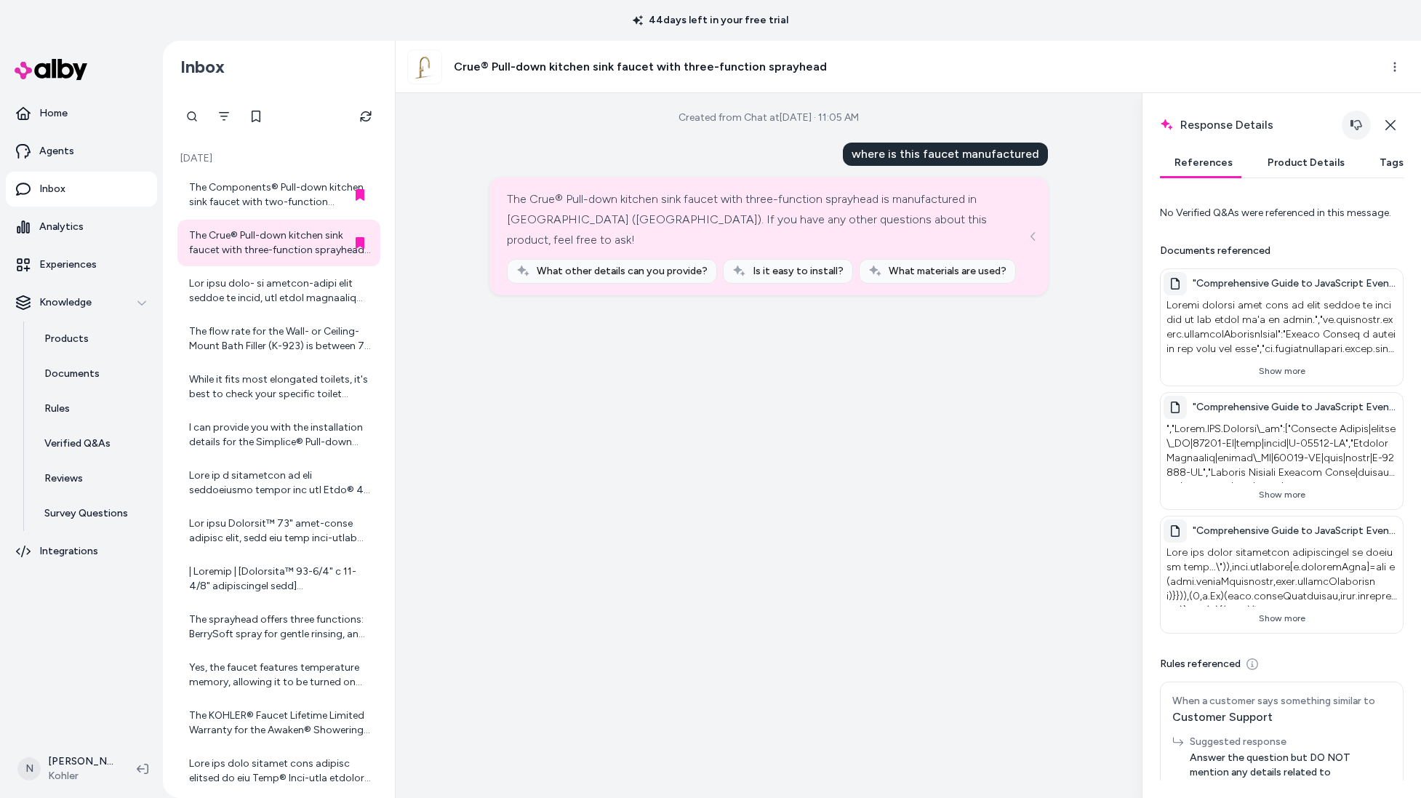
click at [1350, 127] on button "button" at bounding box center [1356, 125] width 29 height 29
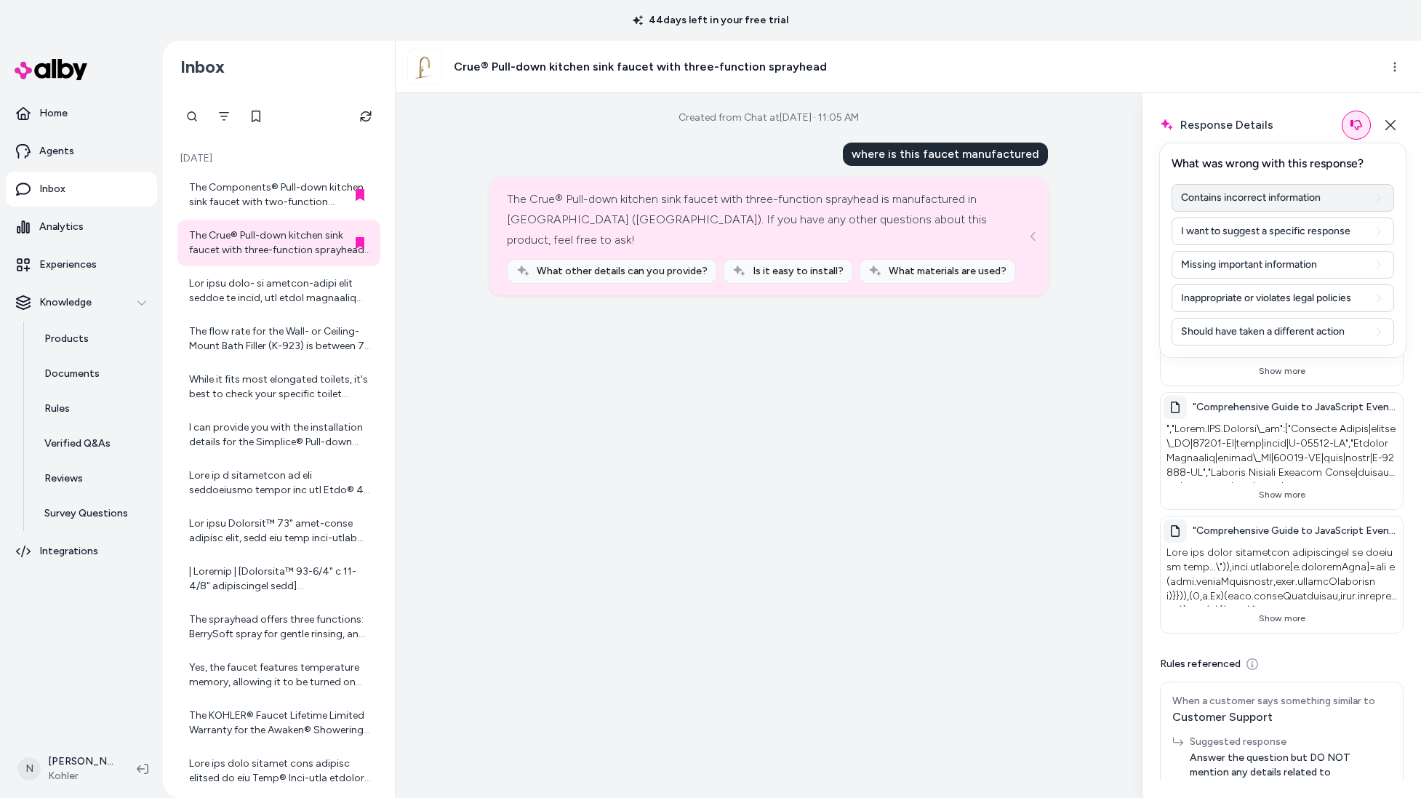
click at [1364, 204] on button "Contains incorrect information" at bounding box center [1283, 198] width 223 height 28
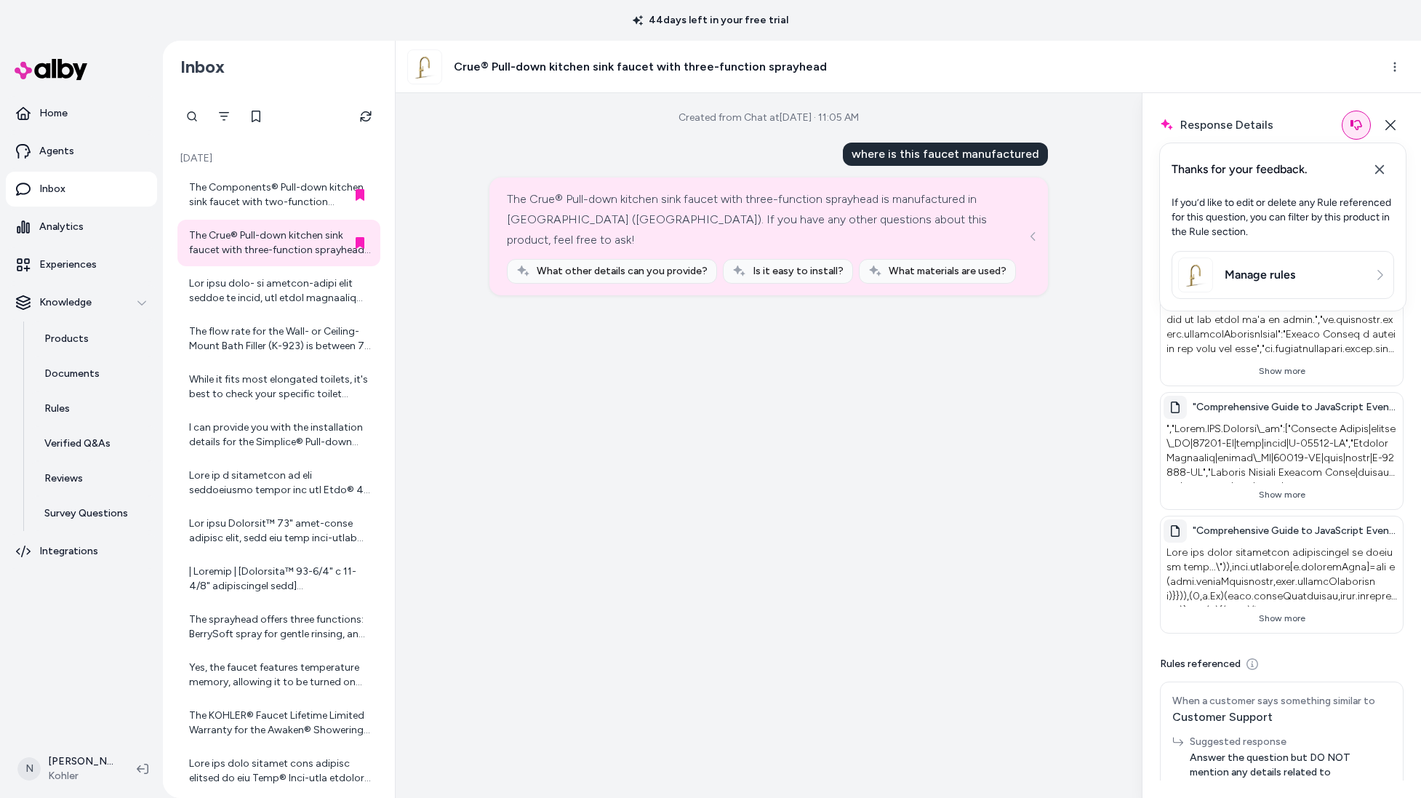
click at [1321, 276] on link "Manage rules" at bounding box center [1282, 274] width 209 height 35
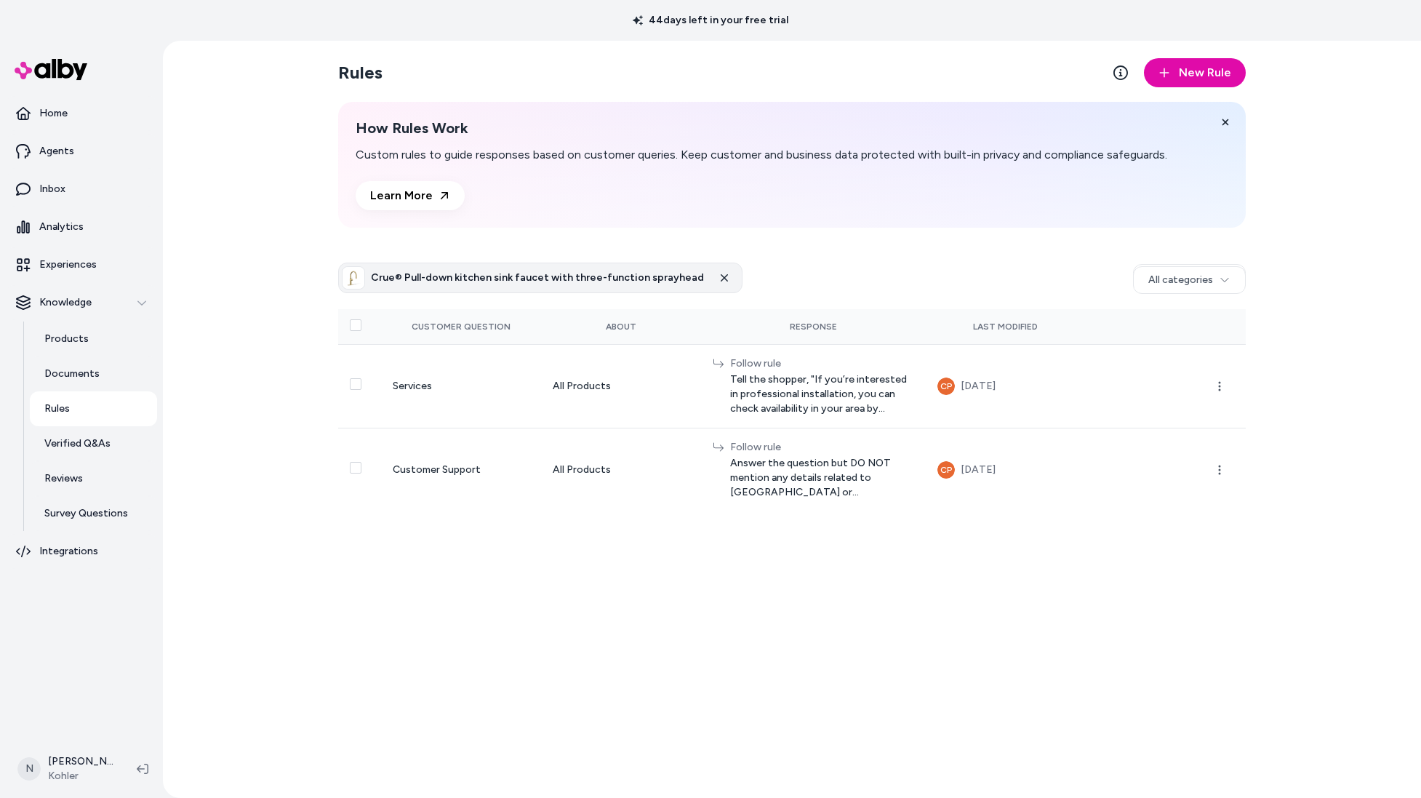
click at [710, 275] on link at bounding box center [724, 278] width 29 height 12
click at [1181, 64] on span "New Rule" at bounding box center [1205, 72] width 52 height 17
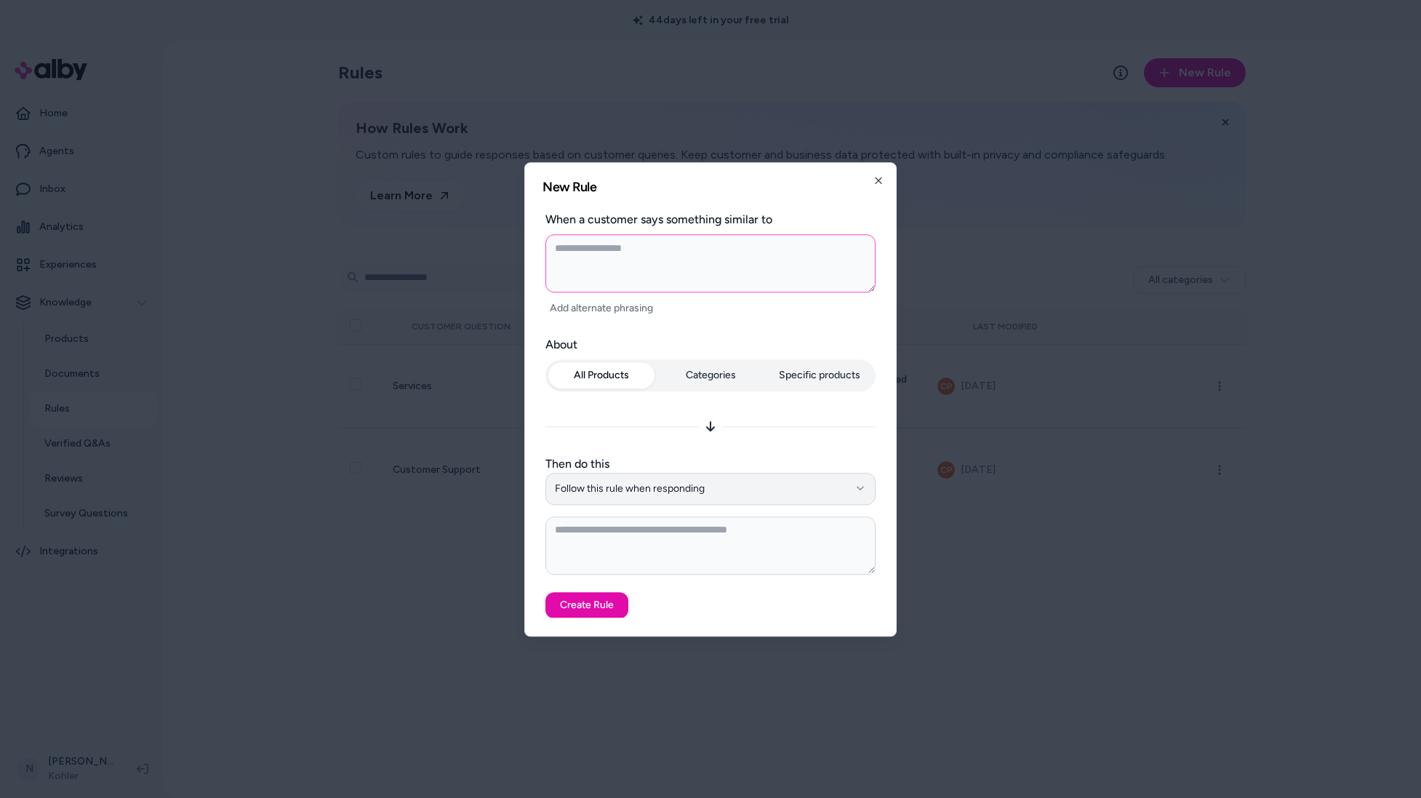
click at [820, 487] on button "Follow this rule when responding" at bounding box center [710, 489] width 330 height 32
click at [668, 261] on textarea at bounding box center [710, 263] width 330 height 58
click at [719, 257] on textarea at bounding box center [710, 263] width 330 height 58
click at [871, 187] on h2 "New Rule" at bounding box center [711, 186] width 336 height 13
click at [874, 185] on icon "button" at bounding box center [879, 181] width 12 height 12
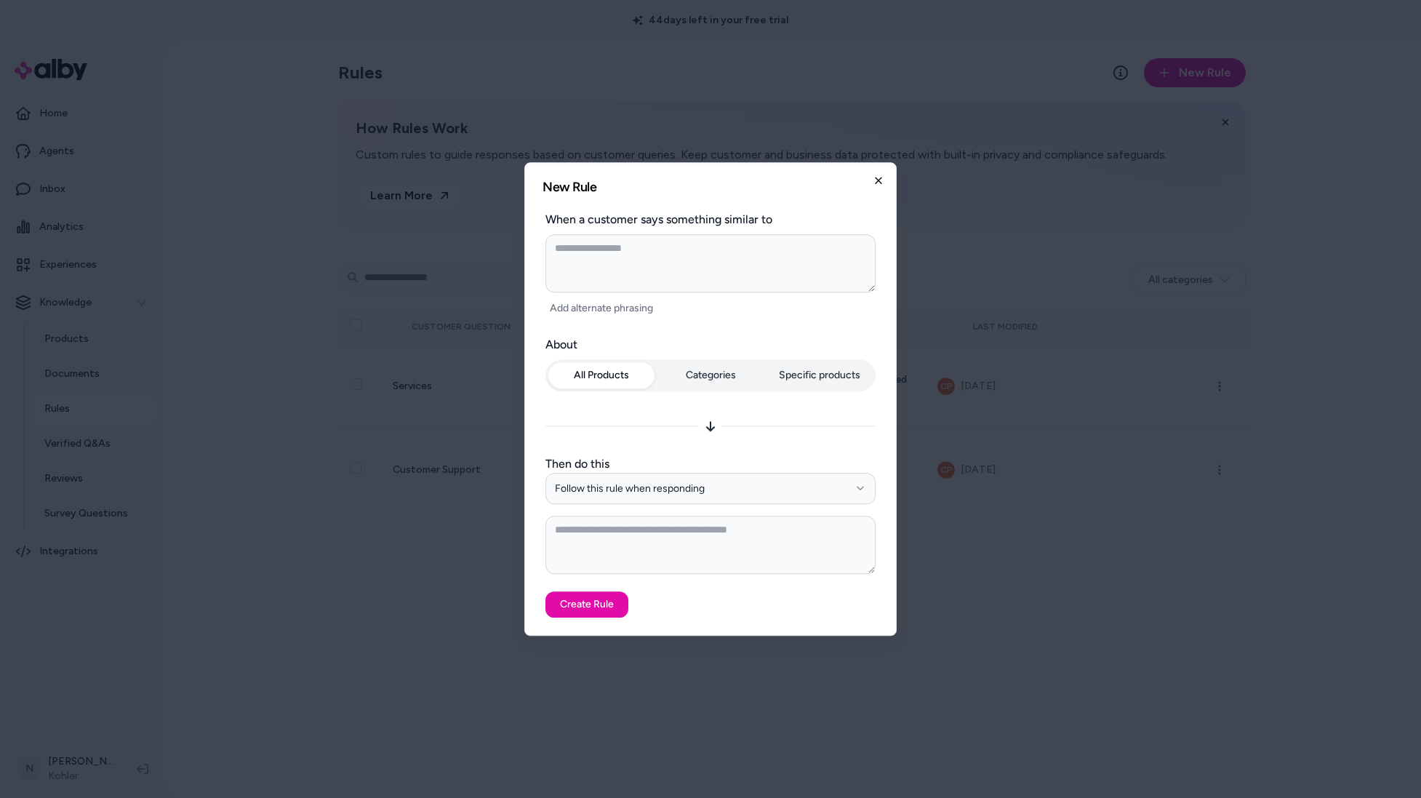
type textarea "*"
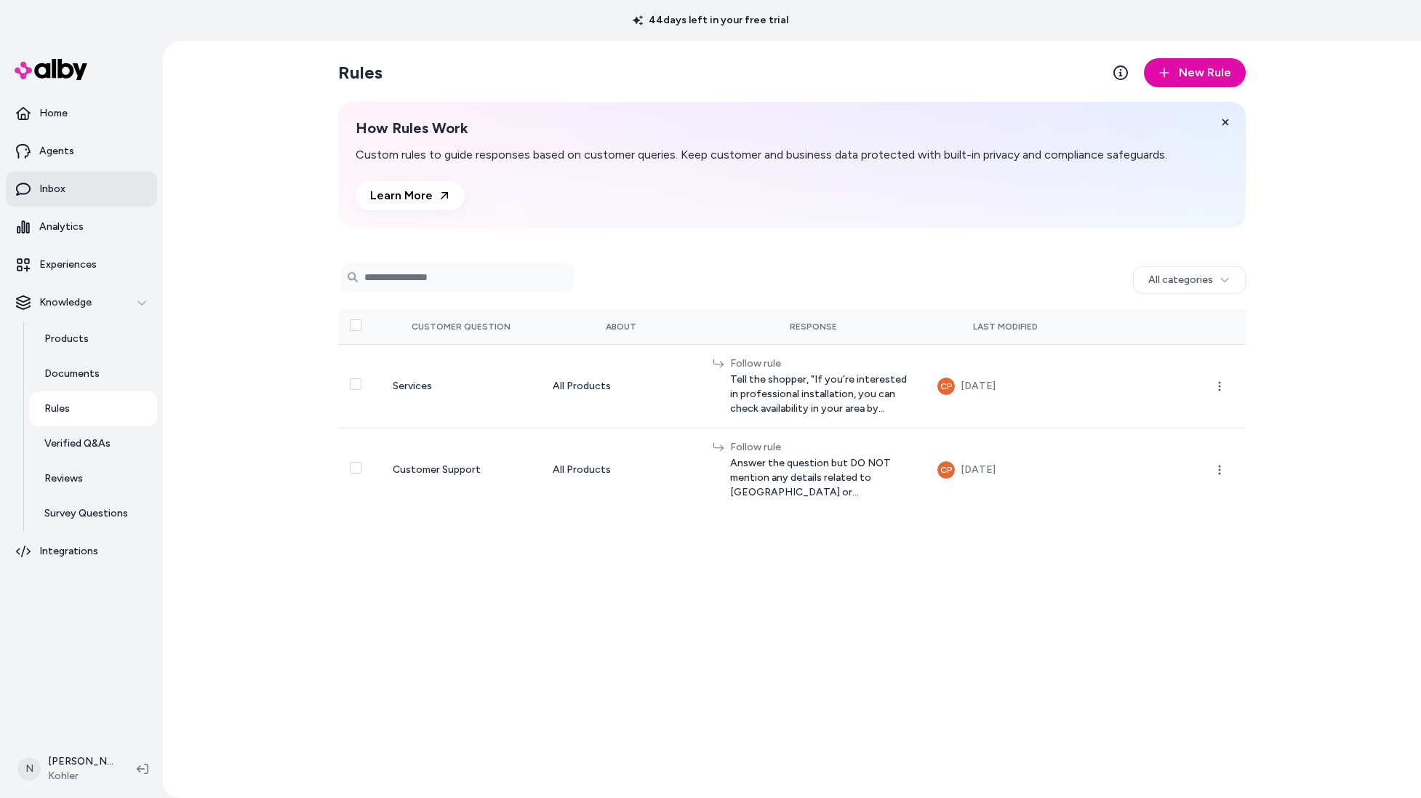
click at [89, 193] on link "Inbox" at bounding box center [81, 189] width 151 height 35
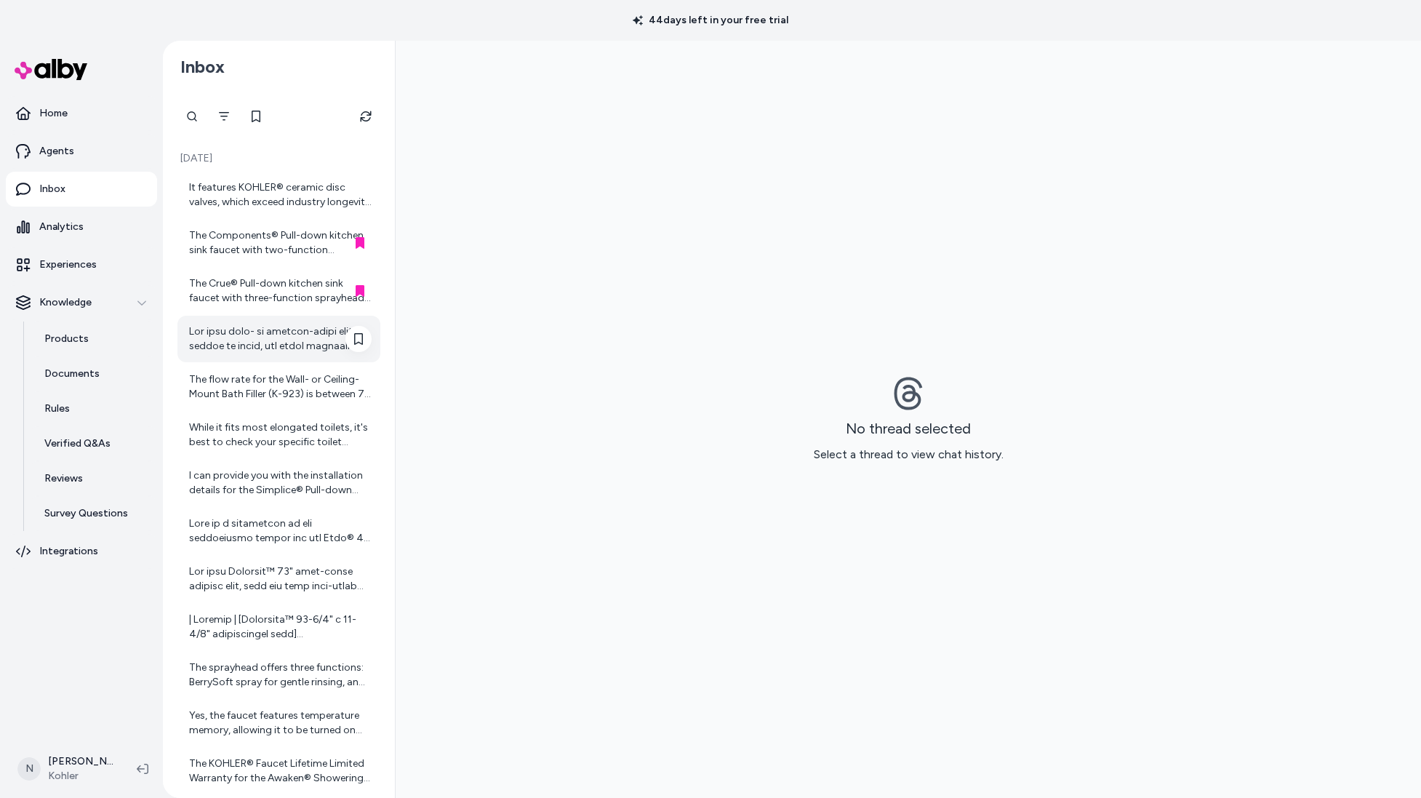
click at [237, 327] on div at bounding box center [280, 338] width 183 height 29
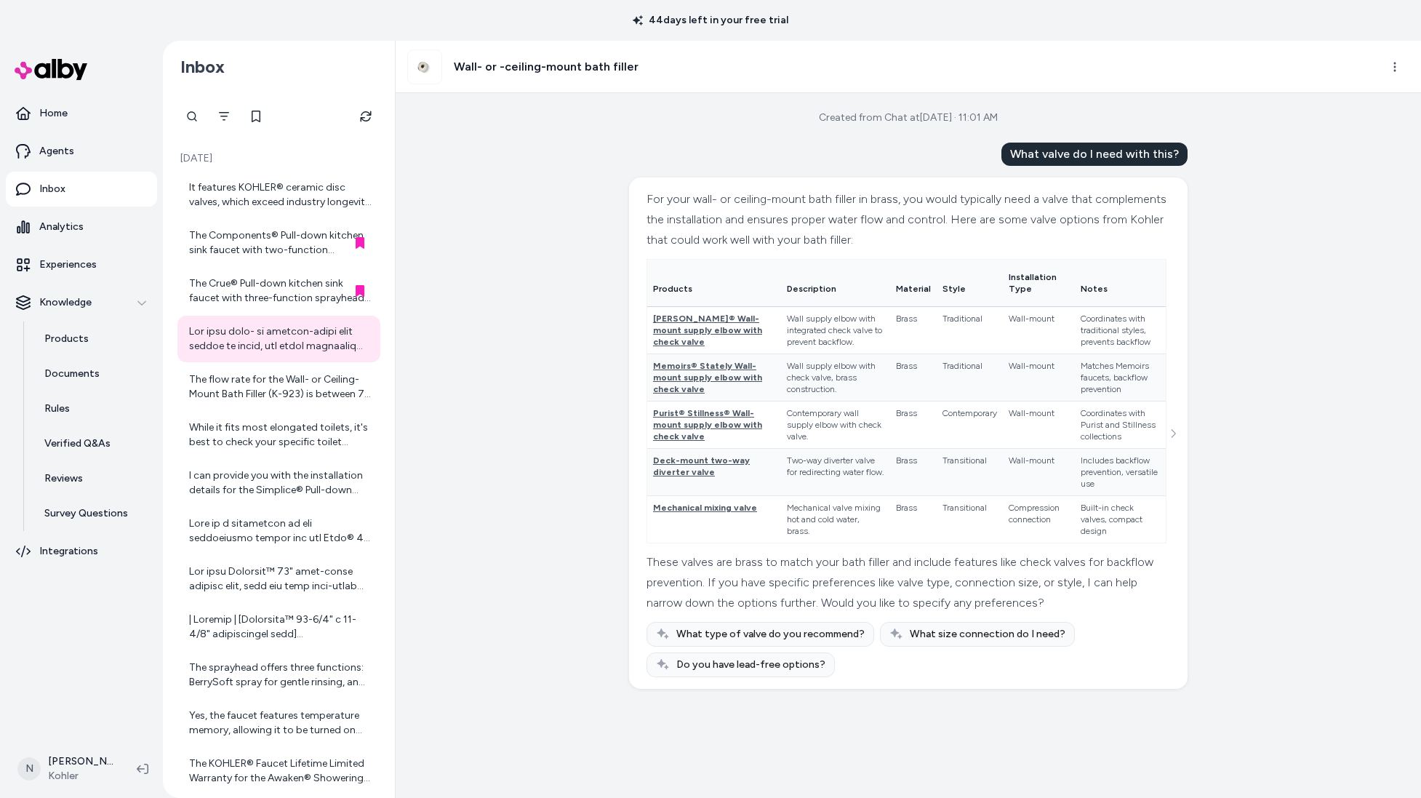
scroll to position [36, 0]
click at [1172, 439] on icon "See more" at bounding box center [1173, 433] width 10 height 10
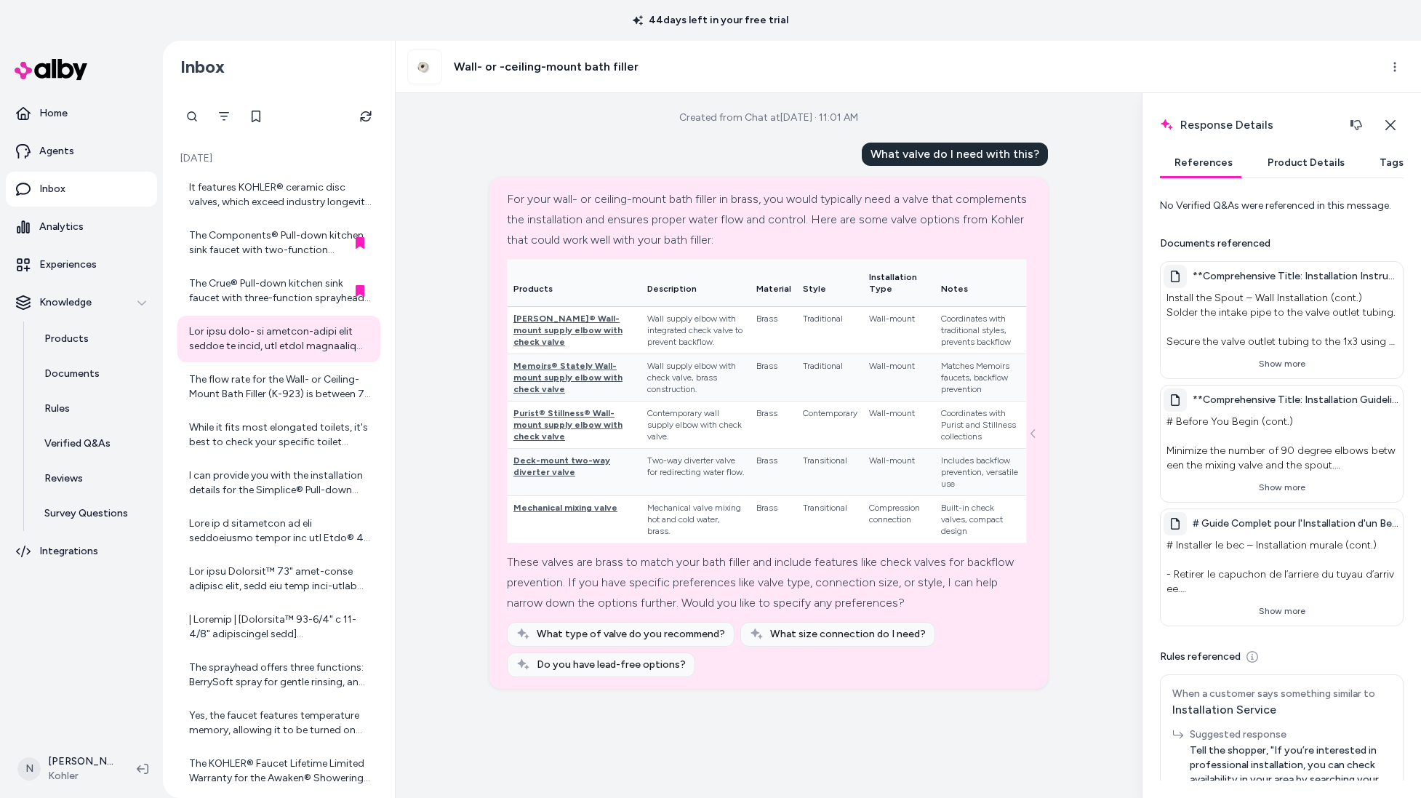
scroll to position [31, 0]
click at [1398, 121] on button "Close" at bounding box center [1390, 125] width 27 height 29
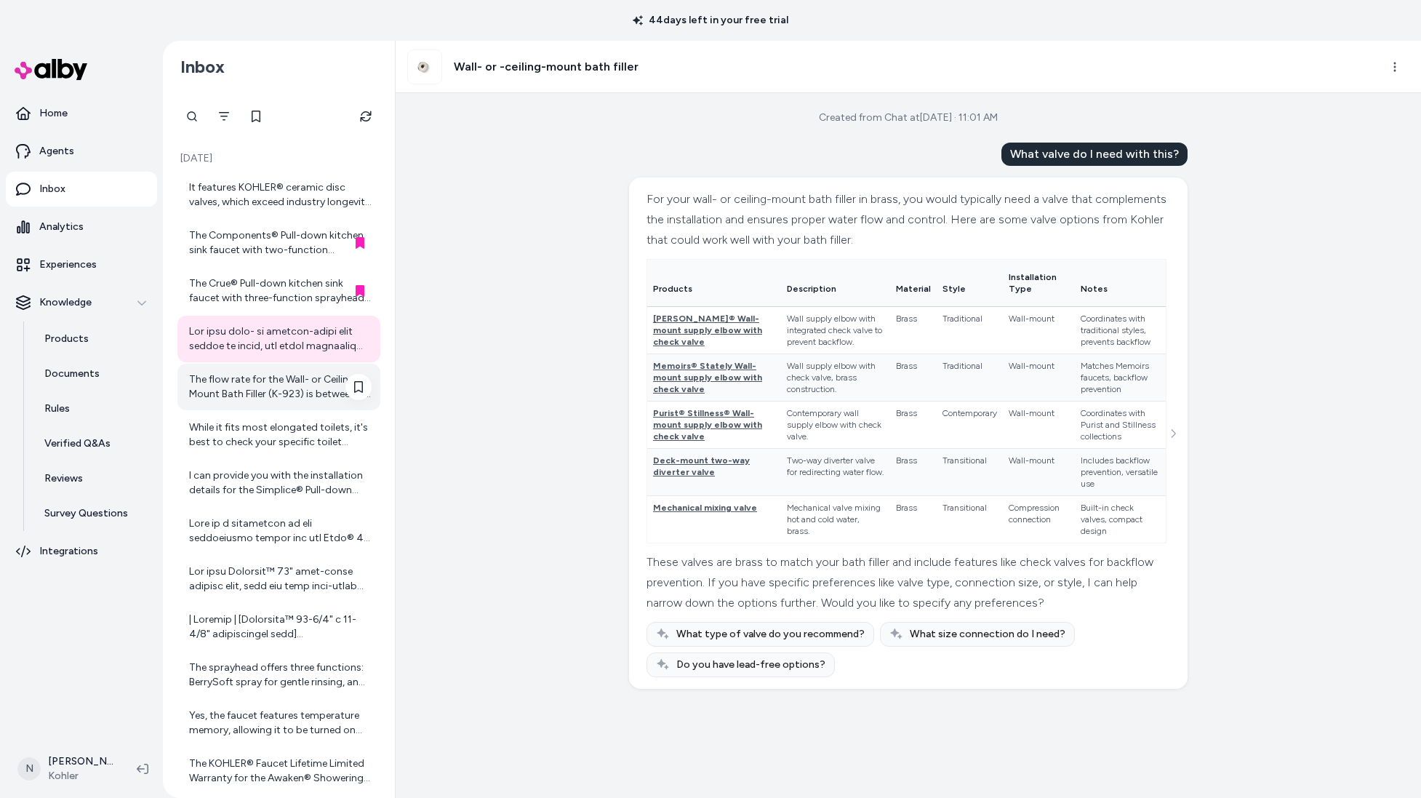
click at [251, 399] on div "The flow rate for the Wall- or Ceiling-Mount Bath Filler (K-923) is between 7 t…" at bounding box center [280, 386] width 183 height 29
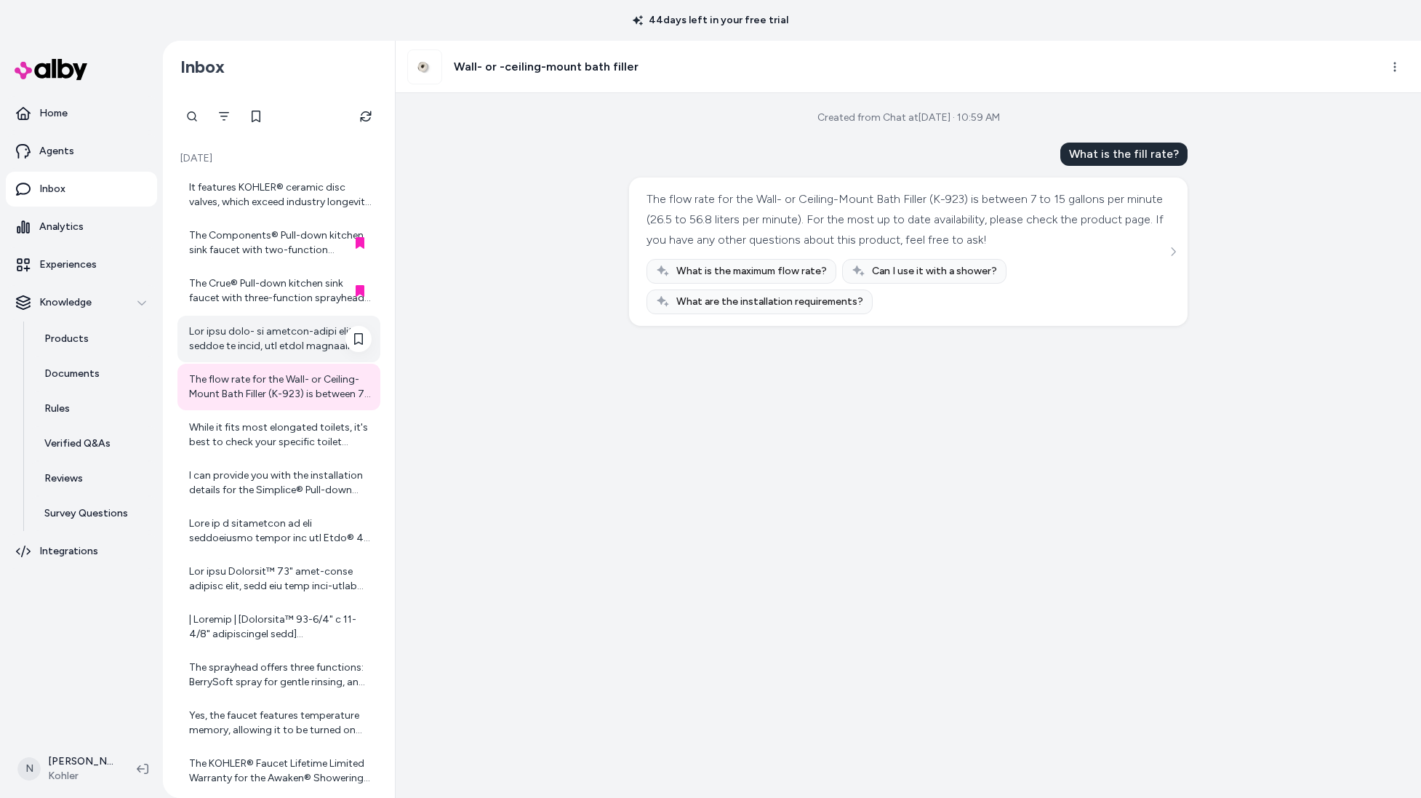
click at [247, 334] on div at bounding box center [280, 338] width 183 height 29
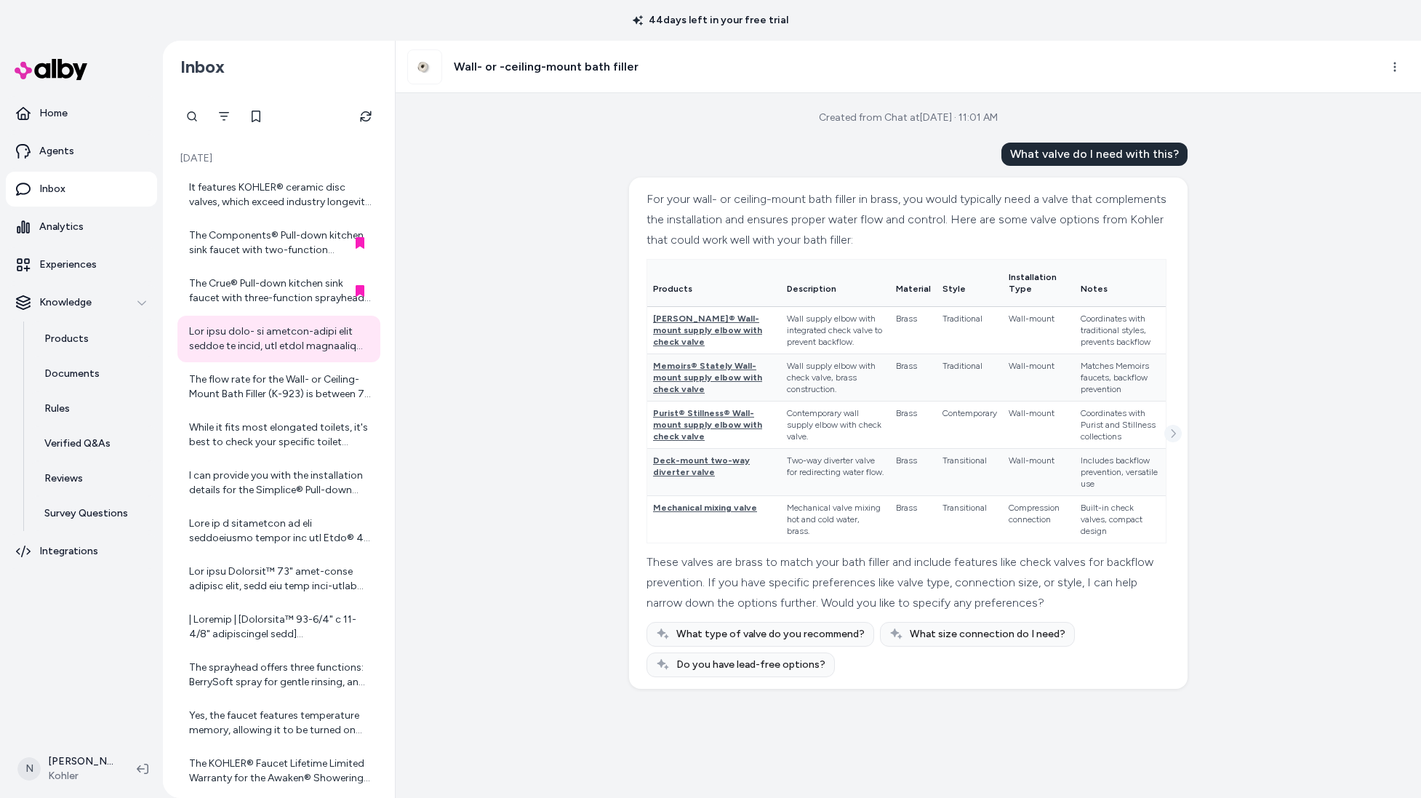
click at [1170, 439] on icon "See more" at bounding box center [1173, 433] width 10 height 10
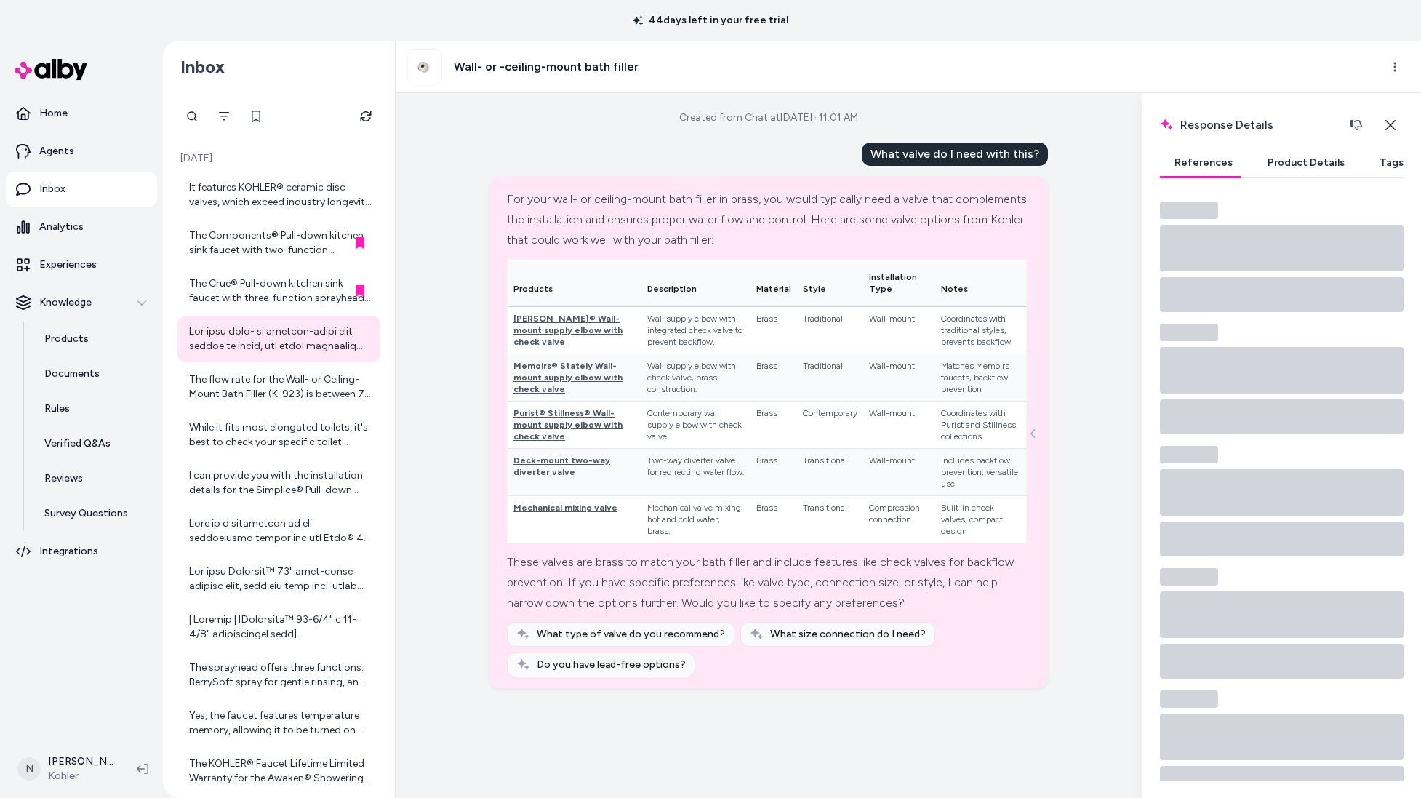
click at [1279, 157] on button "Product Details" at bounding box center [1306, 162] width 106 height 29
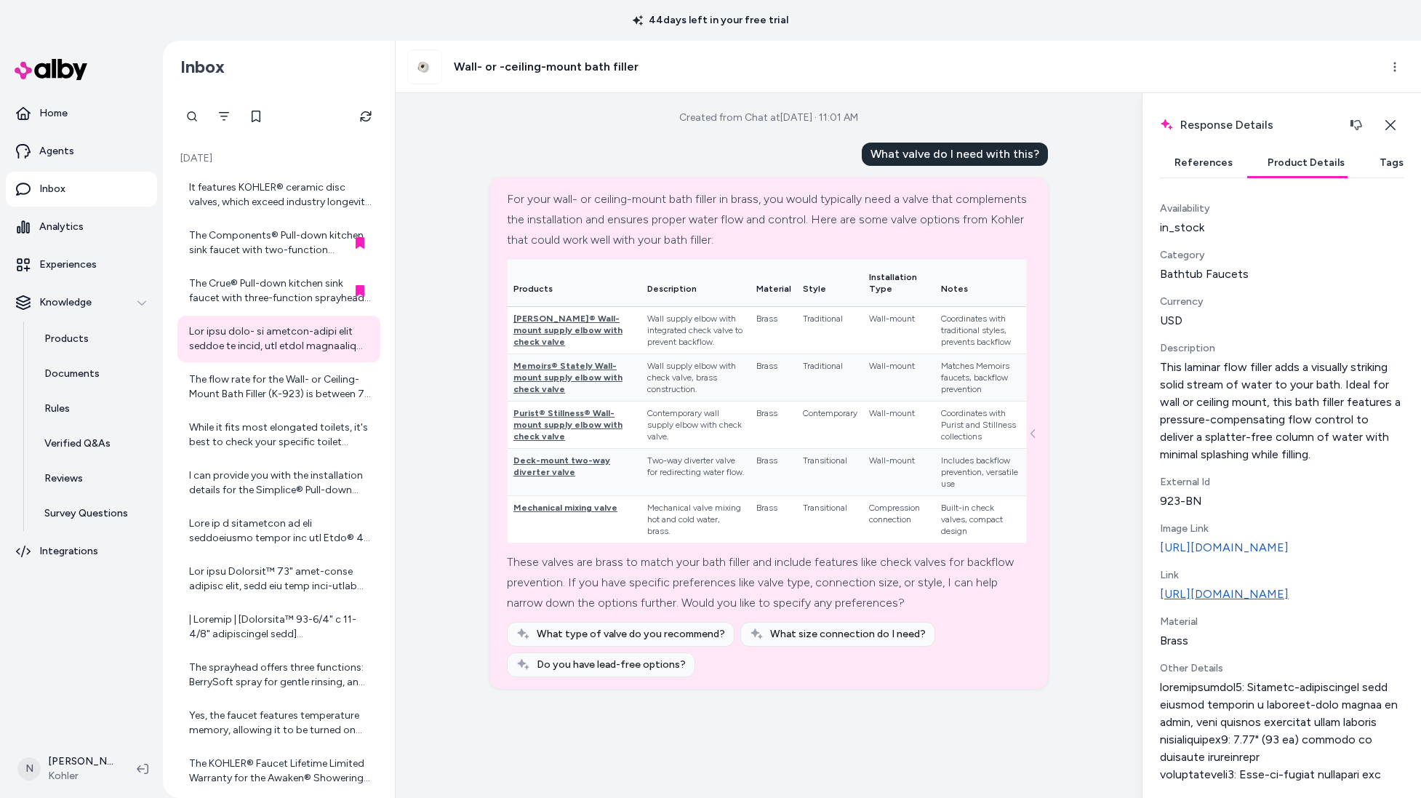
click at [1263, 603] on link "[URL][DOMAIN_NAME]" at bounding box center [1282, 593] width 244 height 17
